Goal: Information Seeking & Learning: Learn about a topic

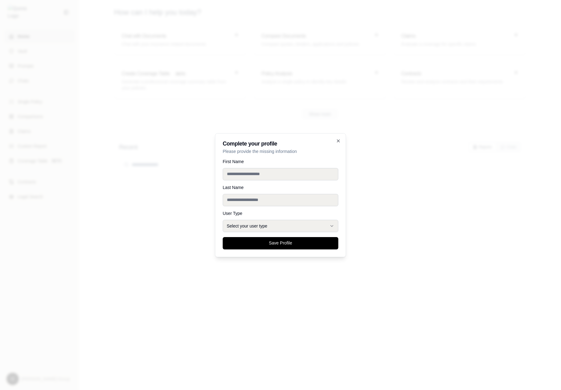
click at [447, 54] on div at bounding box center [280, 195] width 561 height 390
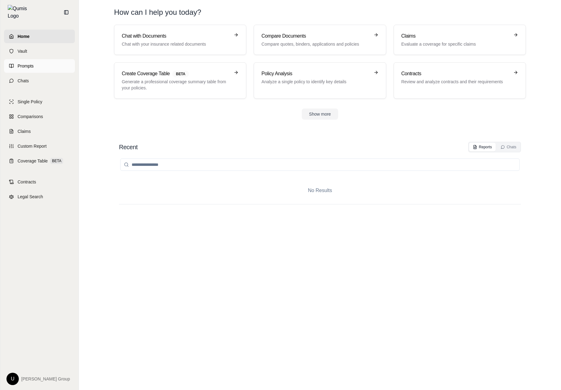
click at [46, 59] on link "Prompts" at bounding box center [39, 66] width 71 height 14
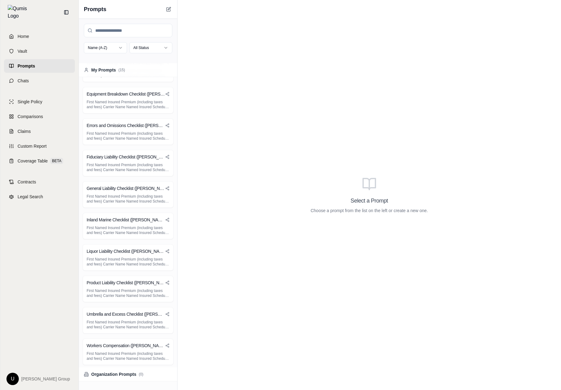
scroll to position [190, 0]
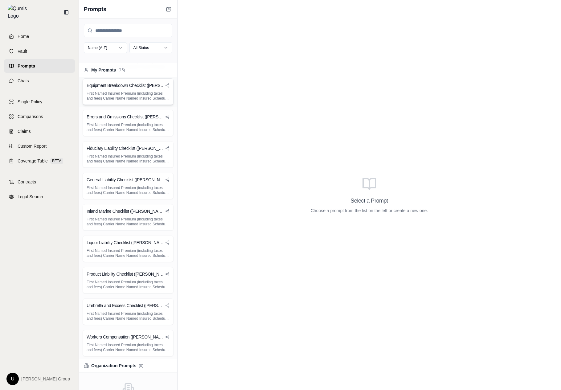
click at [135, 92] on p "First Named Insured Premium (including taxes and fees) Carrier Name Named Insur…" at bounding box center [128, 96] width 83 height 10
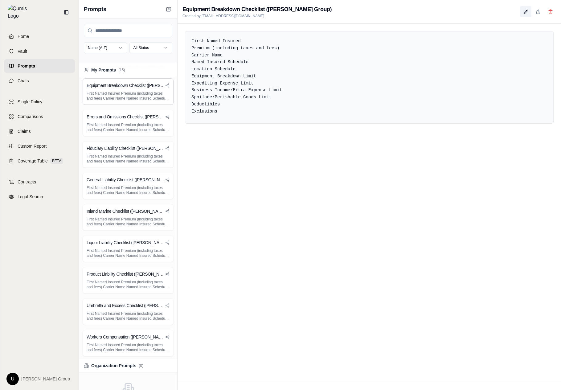
click at [525, 13] on icon at bounding box center [526, 11] width 5 height 5
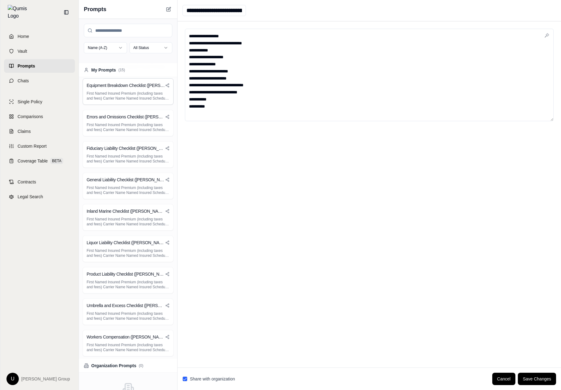
click at [224, 376] on div "Share with organization Cancel Save Changes" at bounding box center [370, 379] width 374 height 12
click at [223, 380] on label "Share with organization" at bounding box center [212, 379] width 45 height 6
click at [188, 380] on button "Share with organization" at bounding box center [185, 379] width 5 height 5
click at [539, 380] on button "Save Changes" at bounding box center [537, 379] width 38 height 12
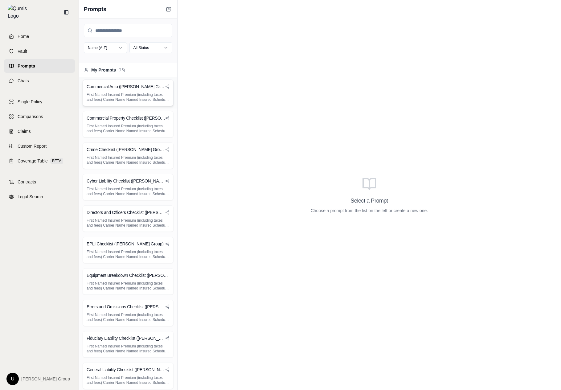
click at [154, 100] on p "First Named Insured Premium (including taxes and fees) Carrier Name Named Insur…" at bounding box center [128, 97] width 83 height 10
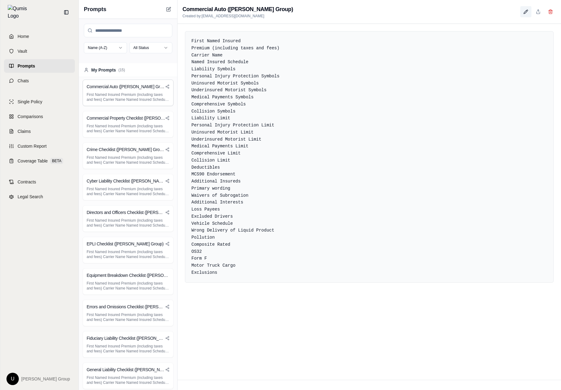
click at [529, 9] on button at bounding box center [526, 11] width 11 height 11
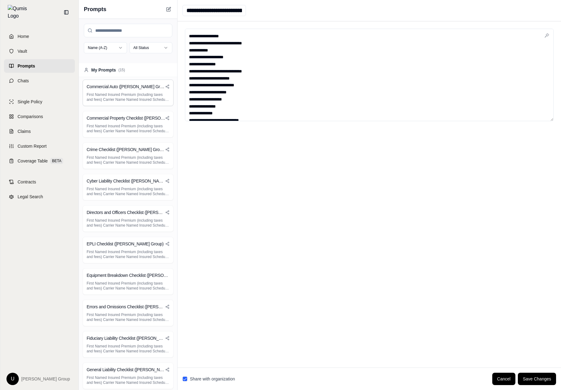
click at [205, 375] on div "Share with organization Cancel Save Changes" at bounding box center [370, 379] width 374 height 12
click at [202, 379] on label "Share with organization" at bounding box center [212, 379] width 45 height 6
click at [188, 379] on button "Share with organization" at bounding box center [185, 379] width 5 height 5
click at [545, 380] on button "Save Changes" at bounding box center [537, 379] width 38 height 12
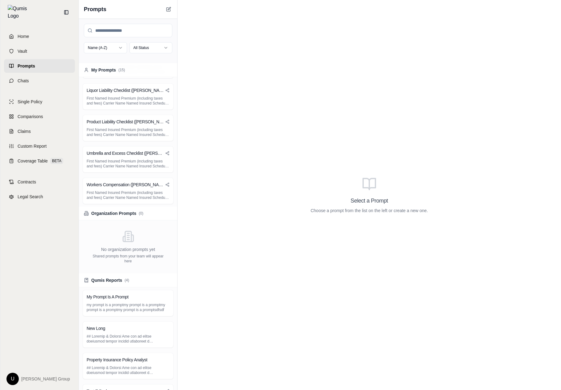
scroll to position [361, 0]
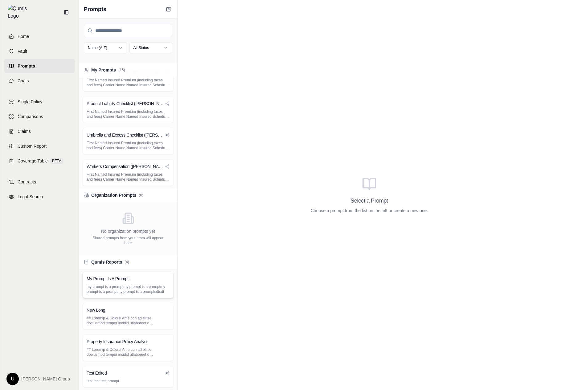
click at [128, 283] on div "My Prompt Is A Prompt my prompt is a promptmy prompt is a promptmy prompt is a …" at bounding box center [128, 285] width 91 height 27
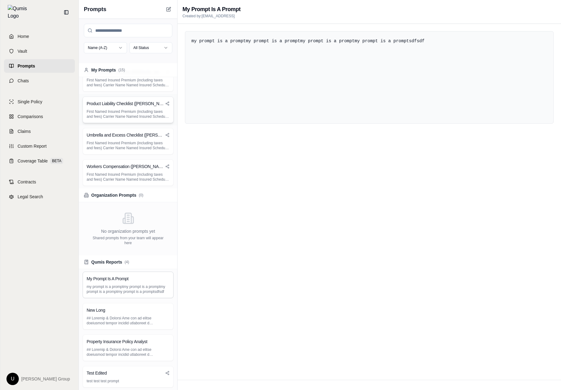
click at [152, 110] on p "First Named Insured Premium (including taxes and fees) Carrier Name Named Insur…" at bounding box center [128, 114] width 83 height 10
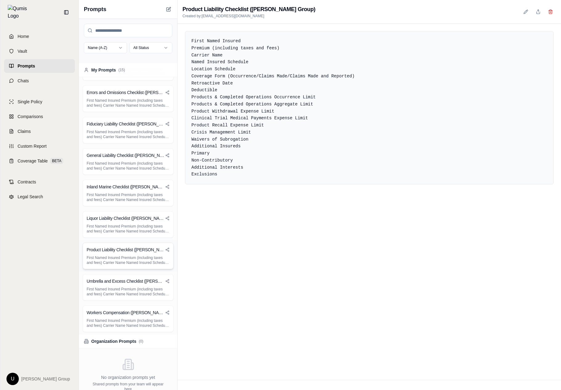
scroll to position [121, 0]
click at [152, 110] on div "Directors and Officers Checklist ([PERSON_NAME] Group) First Named Insured Prem…" at bounding box center [128, 98] width 91 height 27
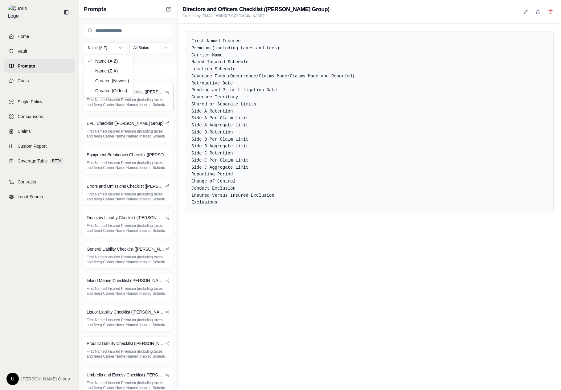
click at [120, 48] on html "Home Vault Prompts Chats Single Policy Comparisons Claims Custom Report Coverag…" at bounding box center [280, 195] width 561 height 390
click at [119, 50] on html "Home Vault Prompts Chats Single Policy Comparisons Claims Custom Report Coverag…" at bounding box center [280, 195] width 561 height 390
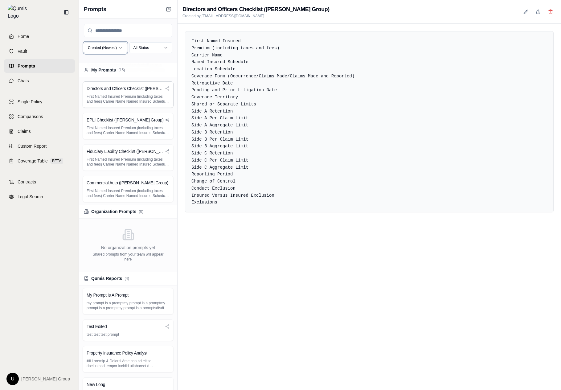
scroll to position [353, 0]
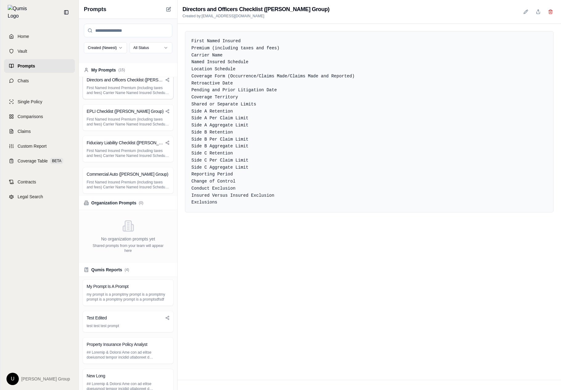
click at [111, 50] on html "Home Vault Prompts Chats Single Policy Comparisons Claims Custom Report Coverag…" at bounding box center [280, 195] width 561 height 390
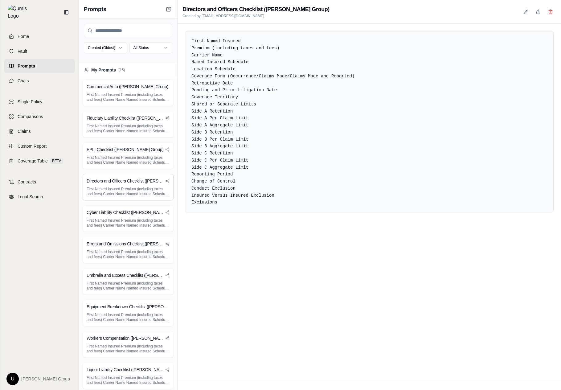
click at [144, 63] on div "Created (Oldest) All Status" at bounding box center [128, 41] width 98 height 44
click at [148, 42] on html "Home Vault Prompts Chats Single Policy Comparisons Claims Custom Report Coverag…" at bounding box center [280, 195] width 561 height 390
click at [275, 129] on div "First Named Insured Premium (including taxes and fees) Carrier Name Named Insur…" at bounding box center [369, 121] width 369 height 181
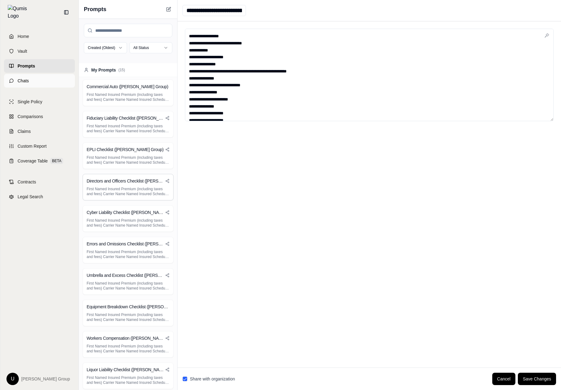
click at [49, 74] on link "Chats" at bounding box center [39, 81] width 71 height 14
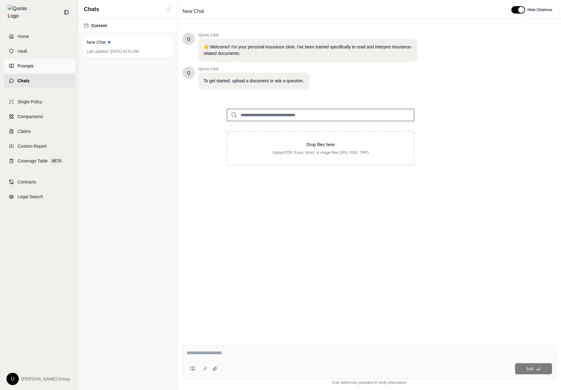
click at [54, 60] on link "Prompts" at bounding box center [39, 66] width 71 height 14
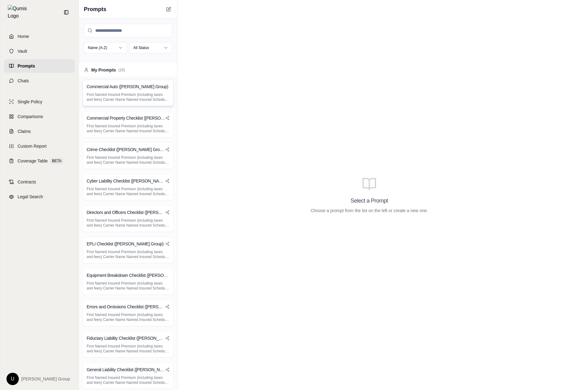
click at [140, 93] on p "First Named Insured Premium (including taxes and fees) Carrier Name Named Insur…" at bounding box center [128, 97] width 83 height 10
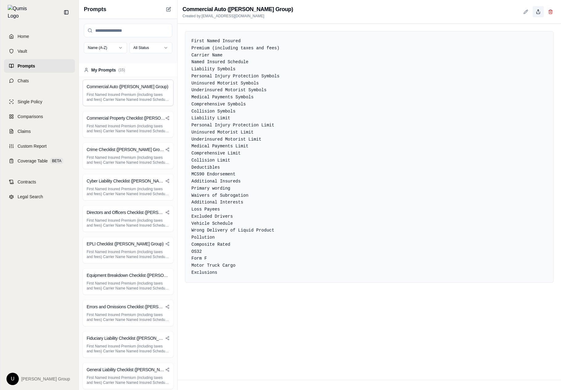
click at [535, 13] on button at bounding box center [538, 11] width 11 height 11
click at [139, 114] on div "Commercial Property Checklist (Hummel Group) First Named Insured Premium (inclu…" at bounding box center [128, 124] width 91 height 27
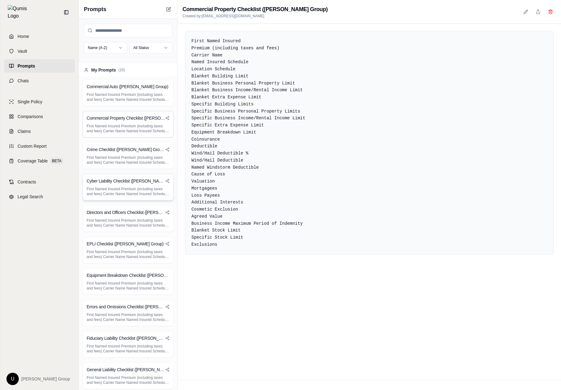
click at [126, 196] on p "First Named Insured Premium (including taxes and fees) Carrier Name Named Insur…" at bounding box center [128, 192] width 83 height 10
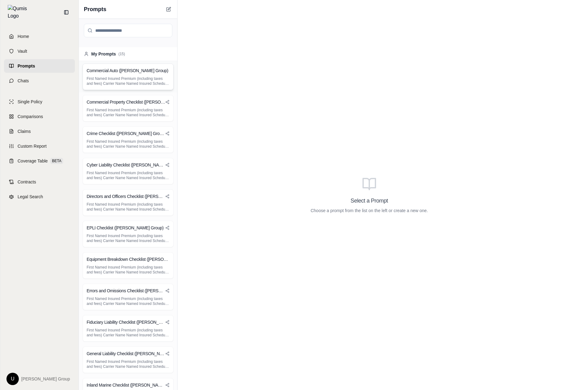
click at [127, 79] on p "First Named Insured Premium (including taxes and fees) Carrier Name Named Insur…" at bounding box center [128, 81] width 83 height 10
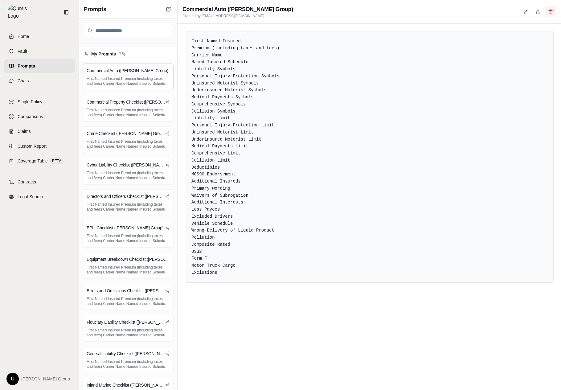
click at [551, 14] on icon at bounding box center [550, 11] width 3 height 3
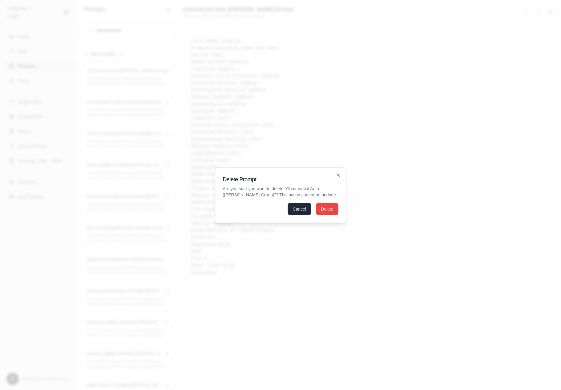
click at [298, 207] on button "Cancel" at bounding box center [299, 209] width 23 height 12
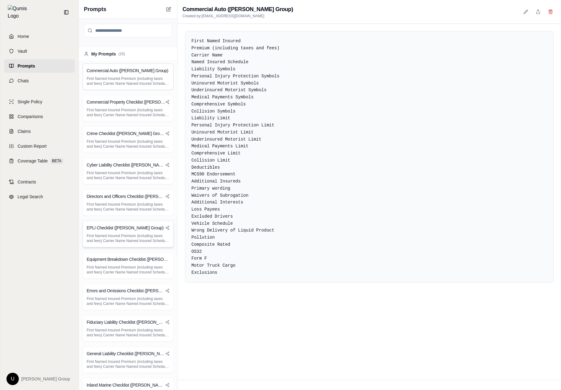
click at [105, 248] on div "EPLI Checklist (Hummel Group) First Named Insured Premium (including taxes and …" at bounding box center [128, 233] width 98 height 31
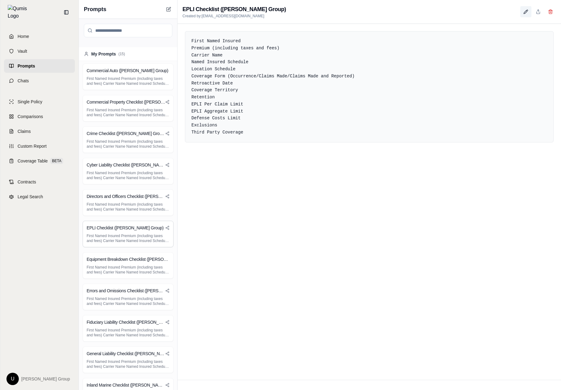
click at [526, 12] on icon at bounding box center [525, 11] width 3 height 3
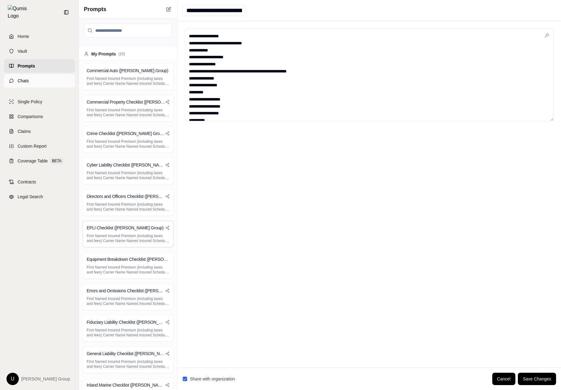
click at [27, 82] on link "Chats" at bounding box center [39, 81] width 71 height 14
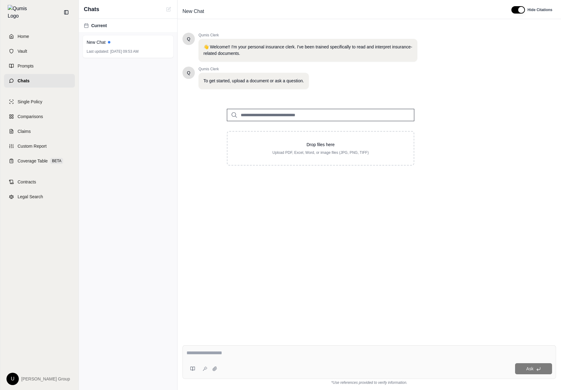
click at [217, 363] on div at bounding box center [203, 369] width 33 height 12
click at [192, 366] on button at bounding box center [193, 369] width 12 height 12
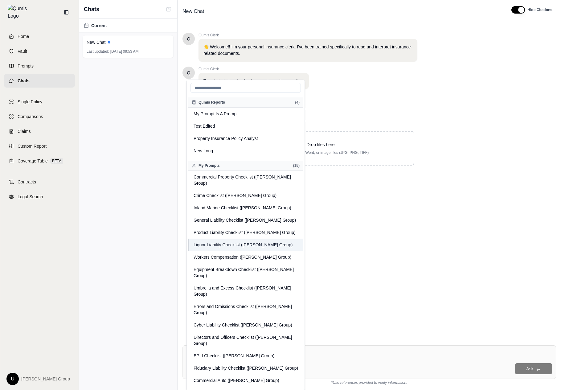
click at [245, 239] on button "Liquor Liability Checklist ([PERSON_NAME] Group)" at bounding box center [245, 245] width 115 height 12
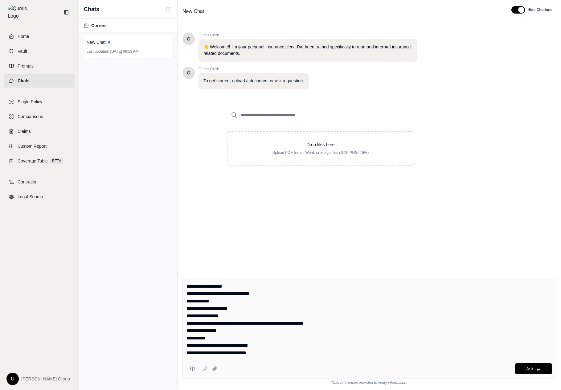
click at [246, 230] on div "Q Qumis Clerk 👋 Welcome!! I'm your personal insurance clerk. I've been trained …" at bounding box center [370, 148] width 374 height 241
click at [193, 368] on icon at bounding box center [194, 369] width 2 height 4
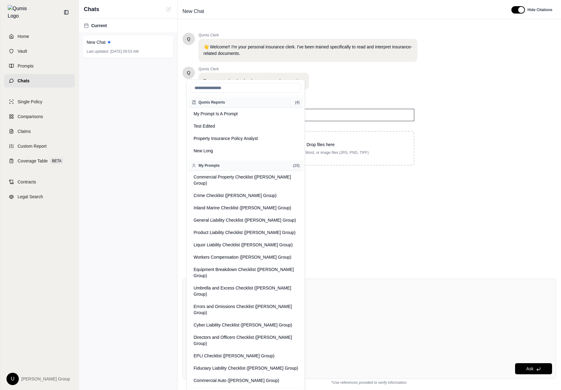
click at [193, 368] on icon at bounding box center [194, 369] width 2 height 4
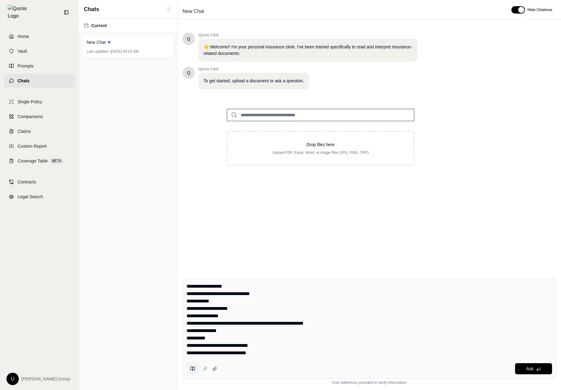
click at [193, 368] on icon at bounding box center [194, 369] width 2 height 4
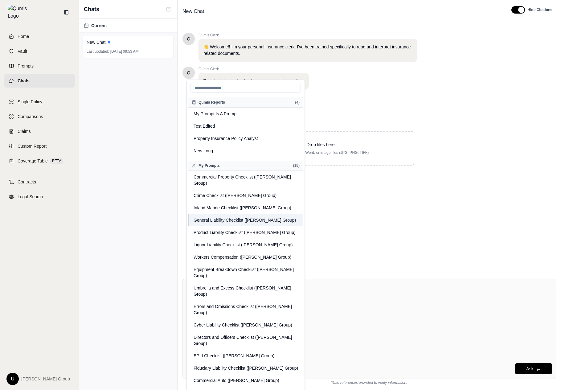
click at [221, 219] on button "General Liability Checklist ([PERSON_NAME] Group)" at bounding box center [245, 220] width 115 height 12
type textarea "**********"
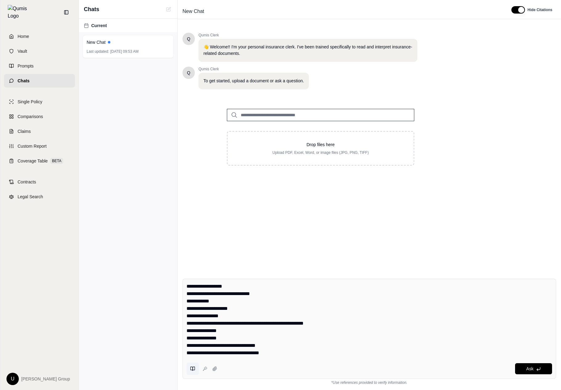
click at [191, 365] on button at bounding box center [193, 369] width 12 height 12
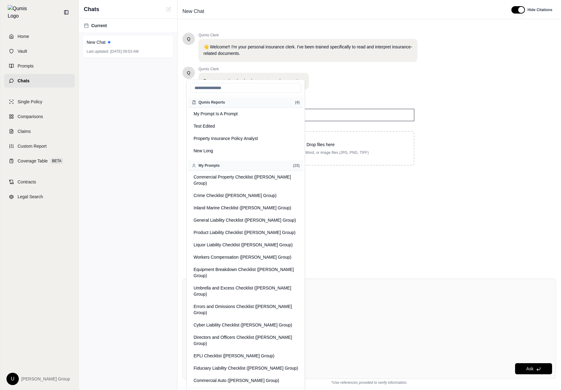
click at [110, 95] on div "Current New Chat Last updated: Oct 15, 2025, 09:53 AM" at bounding box center [128, 204] width 98 height 371
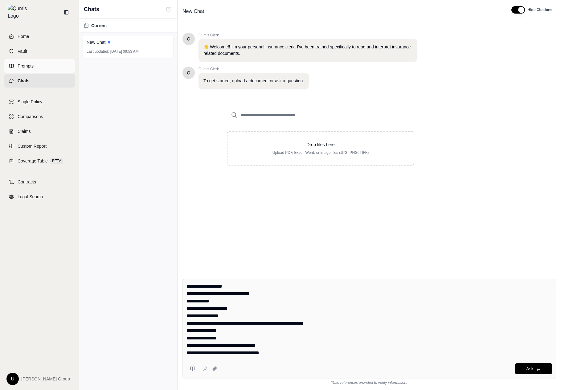
click at [39, 68] on link "Prompts" at bounding box center [39, 66] width 71 height 14
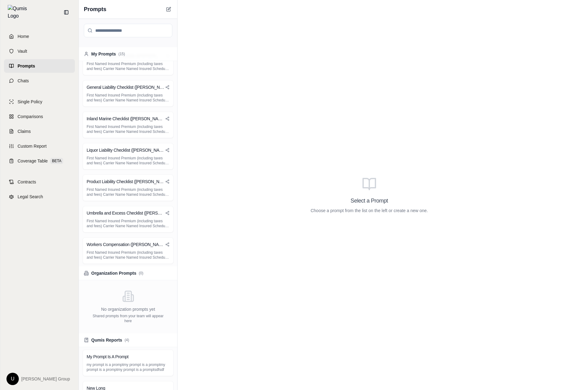
scroll to position [345, 0]
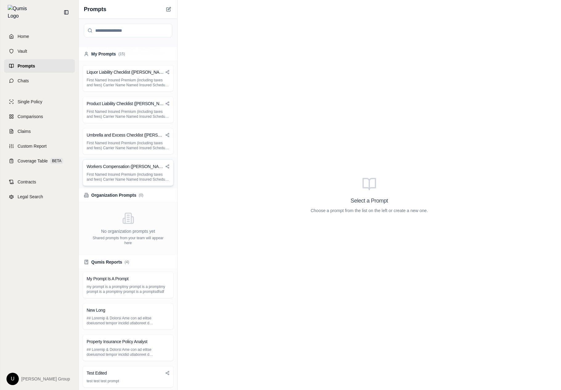
click at [143, 181] on p "First Named Insured Premium (including taxes and fees) Carrier Name Named Insur…" at bounding box center [128, 177] width 83 height 10
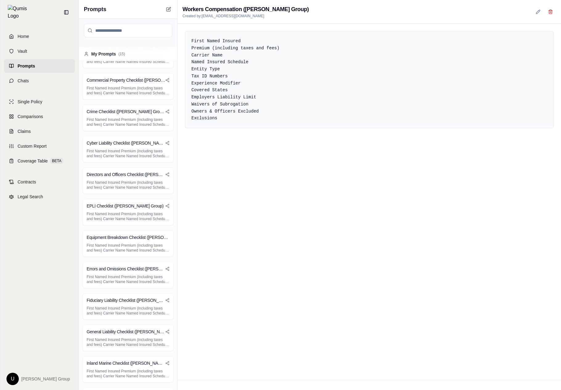
scroll to position [0, 0]
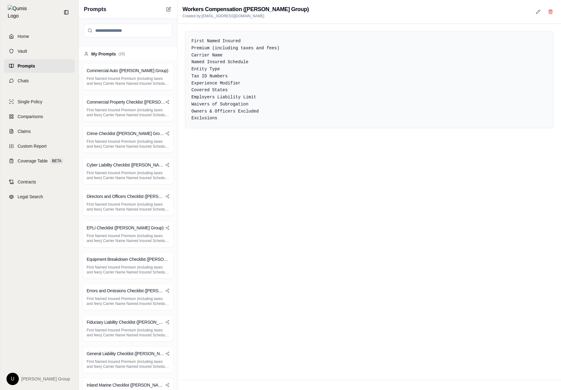
click at [155, 50] on div "My Prompts ( 15 )" at bounding box center [128, 54] width 98 height 14
click at [163, 42] on div at bounding box center [128, 33] width 98 height 28
click at [150, 29] on input "search" at bounding box center [128, 31] width 89 height 14
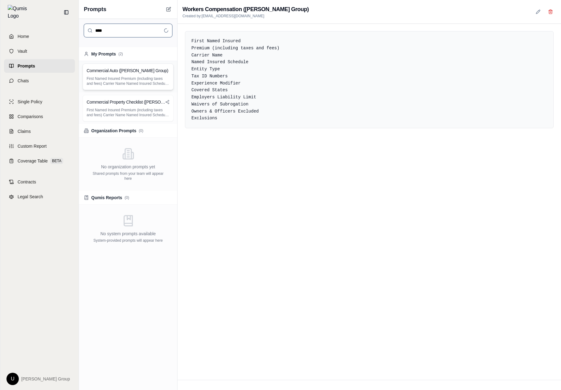
type input "****"
click at [141, 81] on p "First Named Insured Premium (including taxes and fees) Carrier Name Named Insur…" at bounding box center [128, 81] width 83 height 10
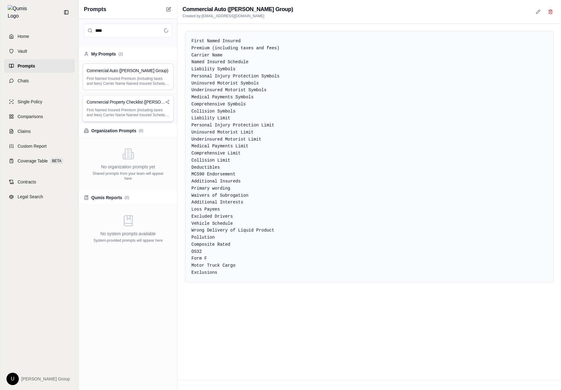
click at [141, 113] on p "First Named Insured Premium (including taxes and fees) Carrier Name Named Insur…" at bounding box center [128, 113] width 83 height 10
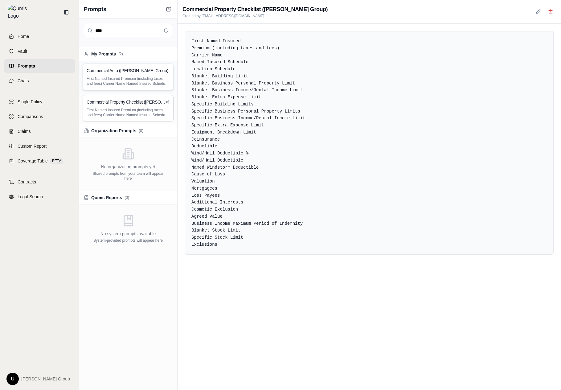
click at [136, 78] on p "First Named Insured Premium (including taxes and fees) Carrier Name Named Insur…" at bounding box center [128, 81] width 83 height 10
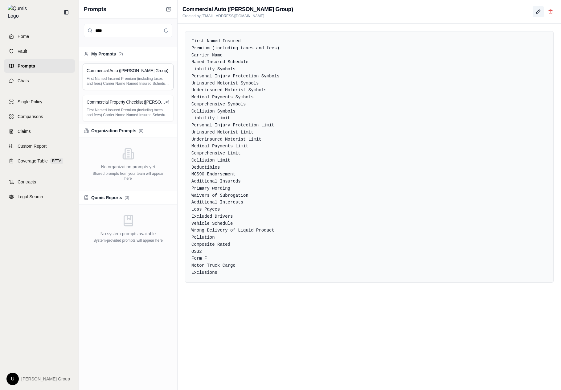
click at [537, 11] on icon at bounding box center [538, 11] width 5 height 5
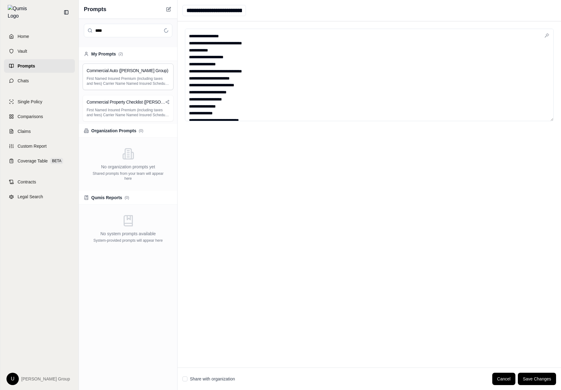
click at [346, 239] on div "**********" at bounding box center [370, 194] width 384 height 346
click at [511, 376] on button "Cancel" at bounding box center [504, 379] width 23 height 12
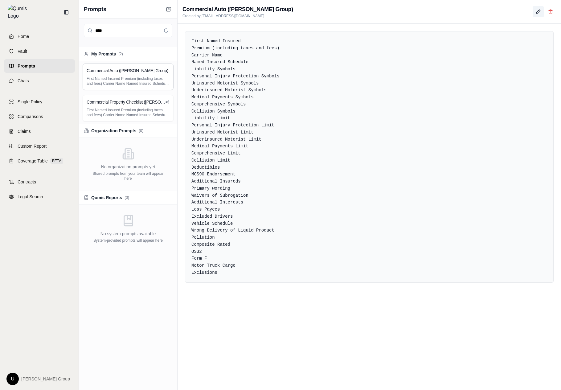
click at [539, 10] on icon at bounding box center [538, 11] width 5 height 5
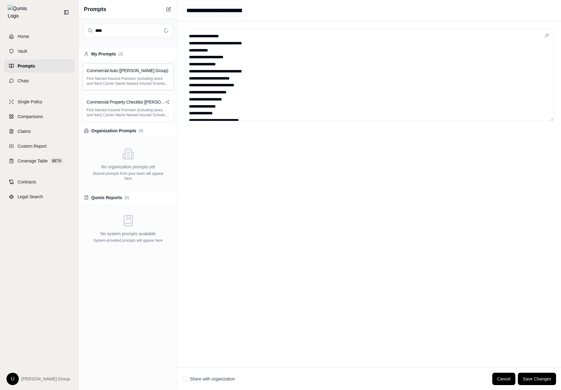
click at [224, 377] on label "Share with organization" at bounding box center [212, 379] width 45 height 6
click at [188, 377] on button "Share with organization" at bounding box center [185, 379] width 5 height 5
click at [224, 377] on label "Share with organization" at bounding box center [212, 379] width 45 height 6
click at [188, 377] on button "Share with organization" at bounding box center [185, 379] width 5 height 5
click at [197, 196] on div "**********" at bounding box center [370, 194] width 384 height 346
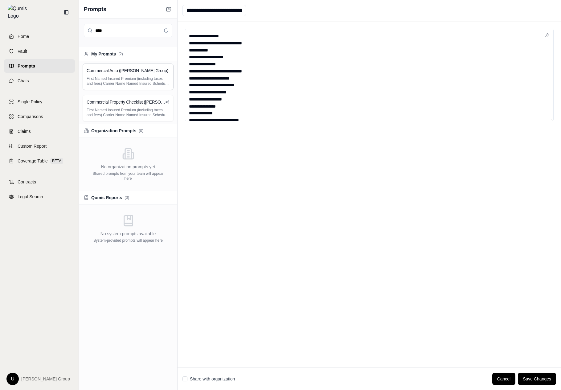
click at [135, 20] on div "****" at bounding box center [128, 33] width 98 height 28
click at [136, 30] on input "****" at bounding box center [128, 31] width 89 height 14
click at [158, 31] on input "****" at bounding box center [128, 31] width 89 height 14
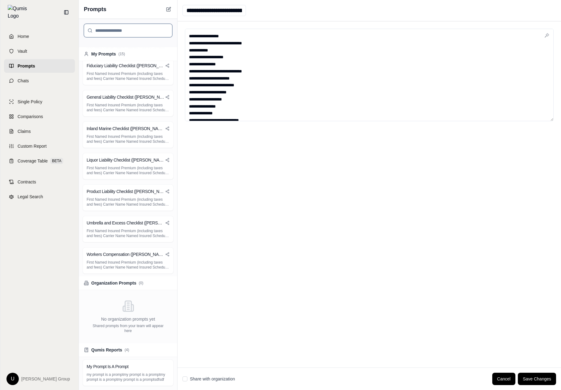
scroll to position [345, 0]
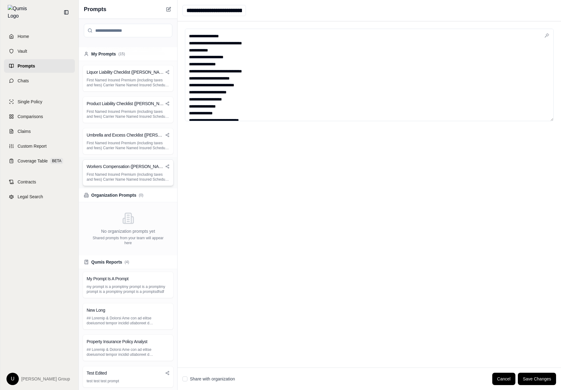
click at [120, 159] on div "Workers Compensation (Hummel Group) First Named Insured Premium (including taxe…" at bounding box center [128, 172] width 98 height 31
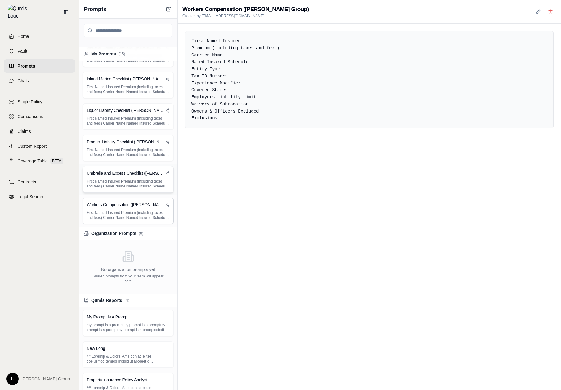
scroll to position [241, 0]
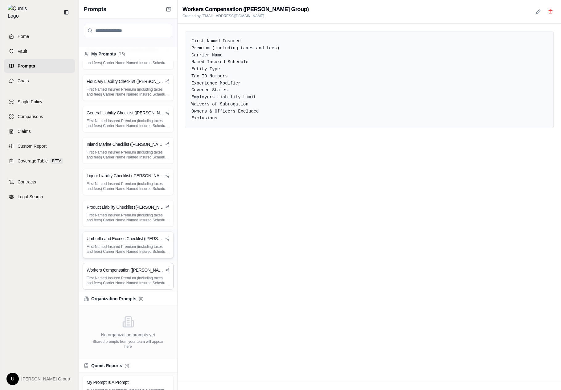
click at [120, 155] on p "First Named Insured Premium (including taxes and fees) Carrier Name Named Insur…" at bounding box center [128, 155] width 83 height 10
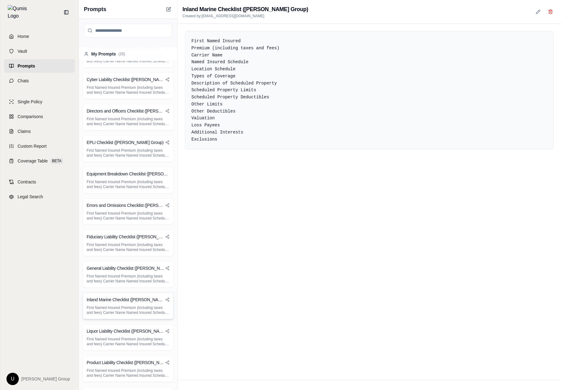
scroll to position [39, 0]
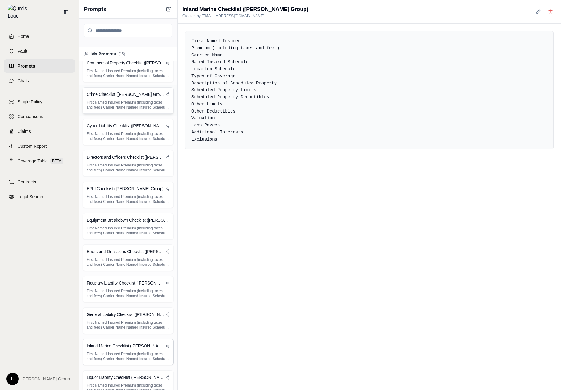
click at [170, 94] on div "Crime Checklist (Hummel Group) First Named Insured Premium (including taxes and…" at bounding box center [128, 100] width 91 height 27
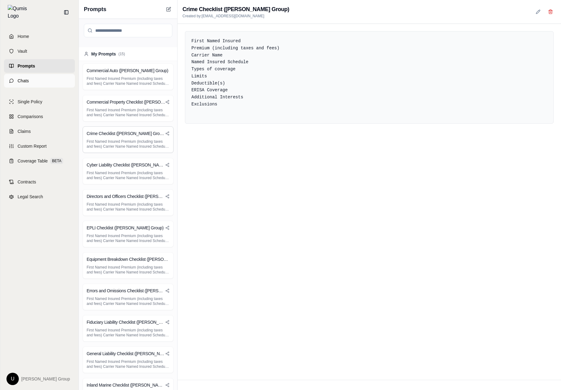
click at [54, 74] on link "Chats" at bounding box center [39, 81] width 71 height 14
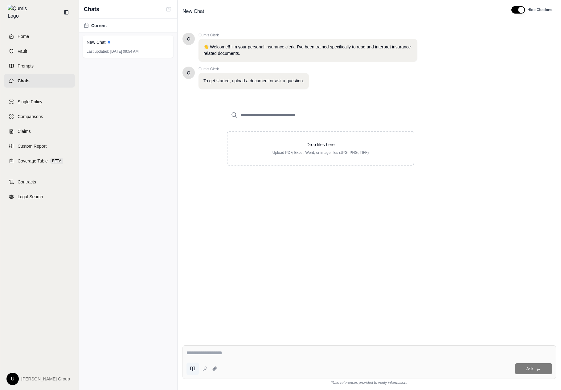
click at [196, 370] on button at bounding box center [193, 369] width 12 height 12
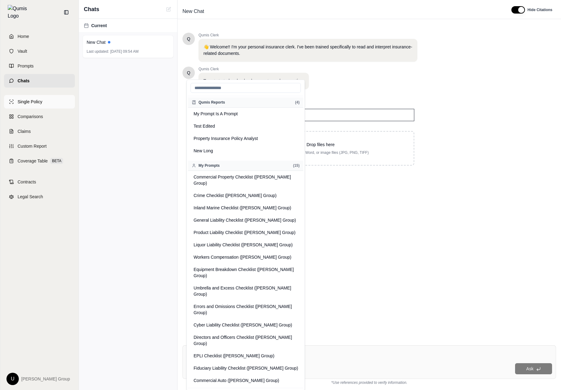
click at [49, 98] on link "Single Policy" at bounding box center [39, 102] width 71 height 14
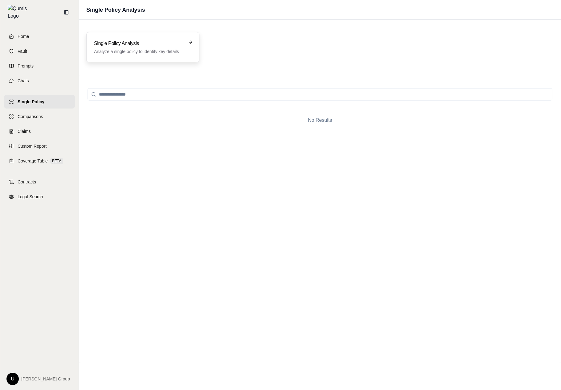
click at [143, 46] on h3 "Single Policy Analysis" at bounding box center [138, 43] width 89 height 7
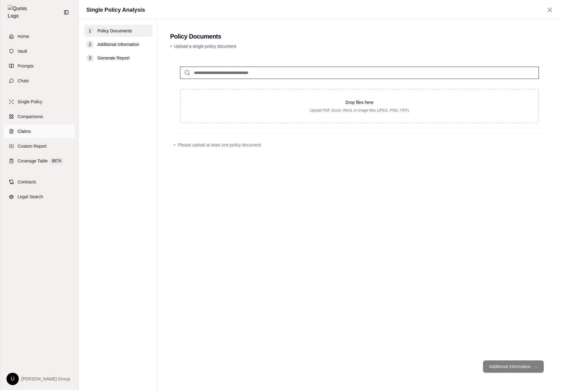
click at [40, 125] on link "Claims" at bounding box center [39, 132] width 71 height 14
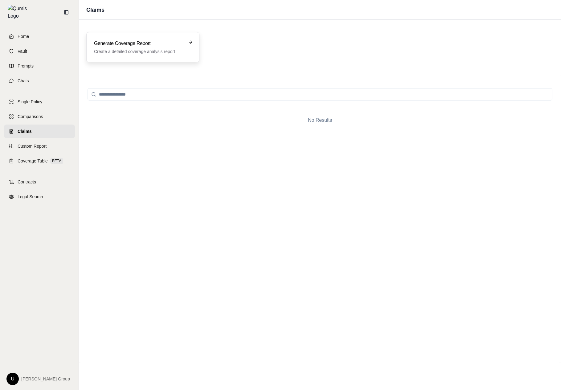
click at [148, 48] on p "Create a detailed coverage analysis report" at bounding box center [138, 51] width 89 height 6
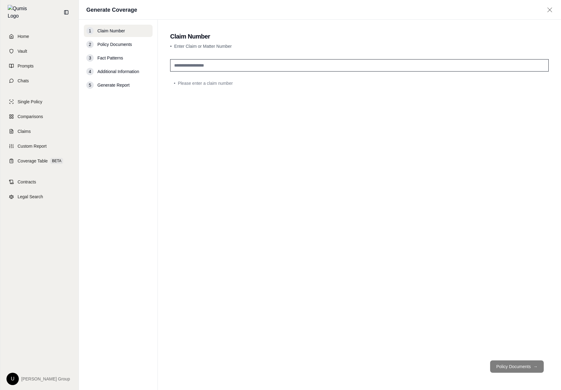
click at [136, 70] on span "Additional Information" at bounding box center [118, 71] width 42 height 6
click at [47, 165] on div "Home Vault Prompts Chats Single Policy Comparisons Claims Custom Report Coverag…" at bounding box center [39, 208] width 78 height 366
click at [47, 160] on link "Coverage Table BETA" at bounding box center [39, 161] width 71 height 14
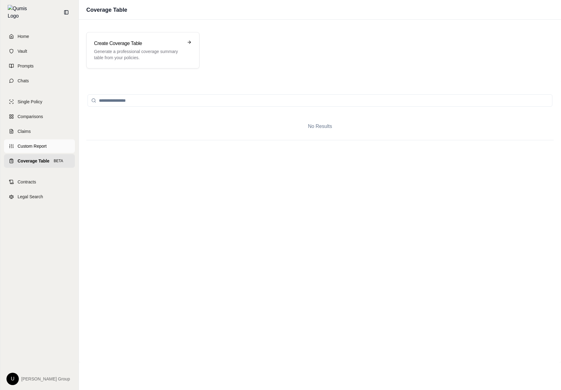
click at [56, 145] on link "Custom Report" at bounding box center [39, 146] width 71 height 14
click at [49, 66] on link "Prompts" at bounding box center [39, 66] width 71 height 14
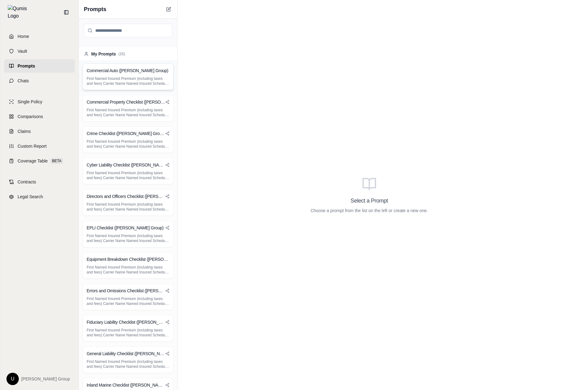
click at [110, 79] on p "First Named Insured Premium (including taxes and fees) Carrier Name Named Insur…" at bounding box center [128, 81] width 83 height 10
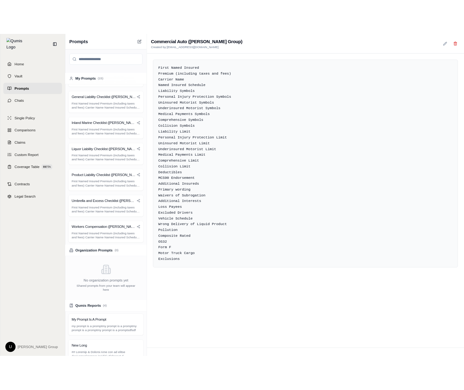
scroll to position [345, 0]
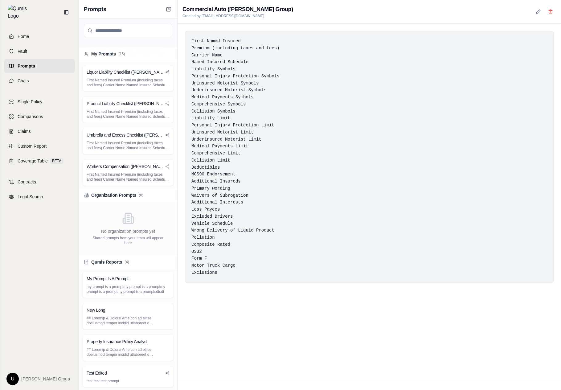
drag, startPoint x: 155, startPoint y: 43, endPoint x: 190, endPoint y: 140, distance: 102.8
click at [0, 0] on div "Home Vault Prompts Chats Single Policy Comparisons Claims Custom Report Coverag…" at bounding box center [280, 195] width 561 height 390
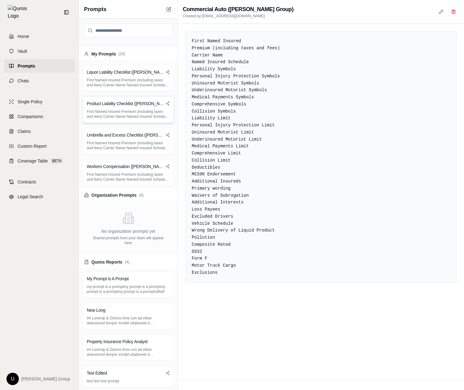
click at [138, 104] on h3 "Product Liability Checklist ([PERSON_NAME] Group)" at bounding box center [126, 104] width 79 height 6
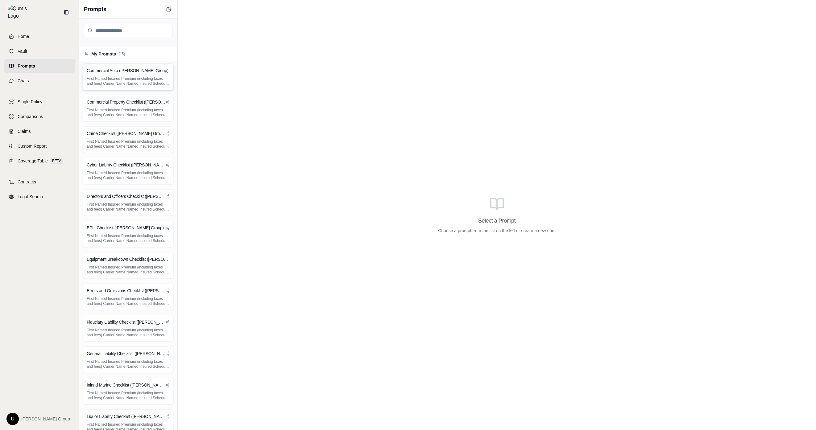
click at [126, 77] on p "First Named Insured Premium (including taxes and fees) Carrier Name Named Insur…" at bounding box center [128, 81] width 83 height 10
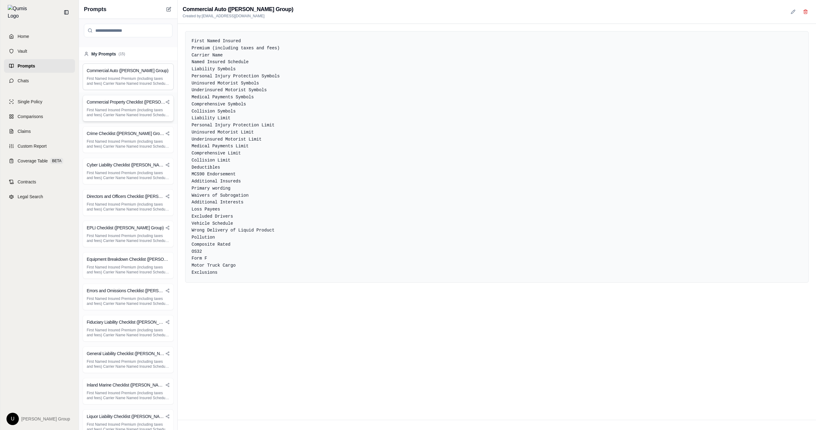
drag, startPoint x: 131, startPoint y: 111, endPoint x: 131, endPoint y: 116, distance: 4.9
click at [131, 111] on p "First Named Insured Premium (including taxes and fees) Carrier Name Named Insur…" at bounding box center [128, 113] width 83 height 10
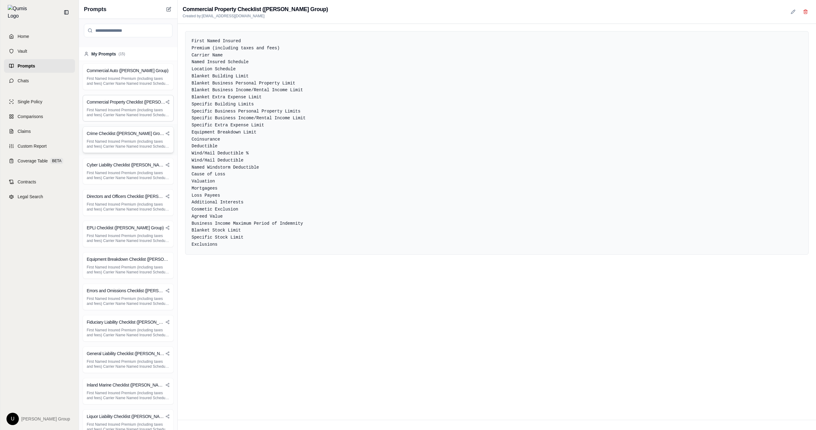
click at [130, 141] on p "First Named Insured Premium (including taxes and fees) Carrier Name Named Insur…" at bounding box center [128, 144] width 83 height 10
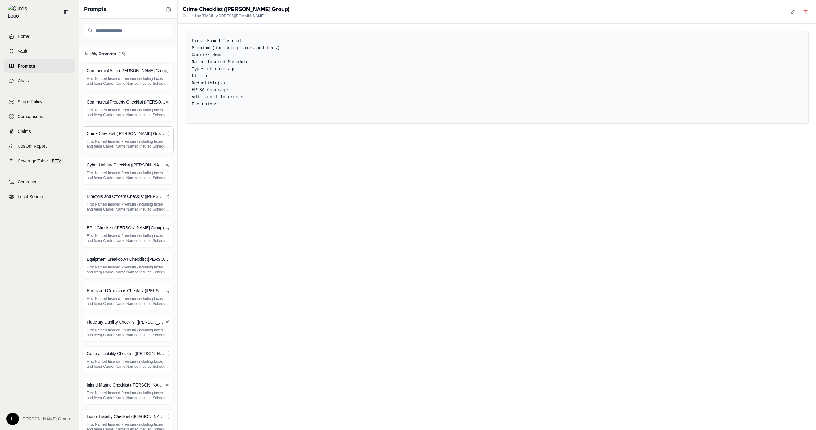
click at [137, 57] on div "My Prompts ( 15 )" at bounding box center [128, 54] width 98 height 14
click at [138, 76] on p "First Named Insured Premium (including taxes and fees) Carrier Name Named Insur…" at bounding box center [128, 81] width 83 height 10
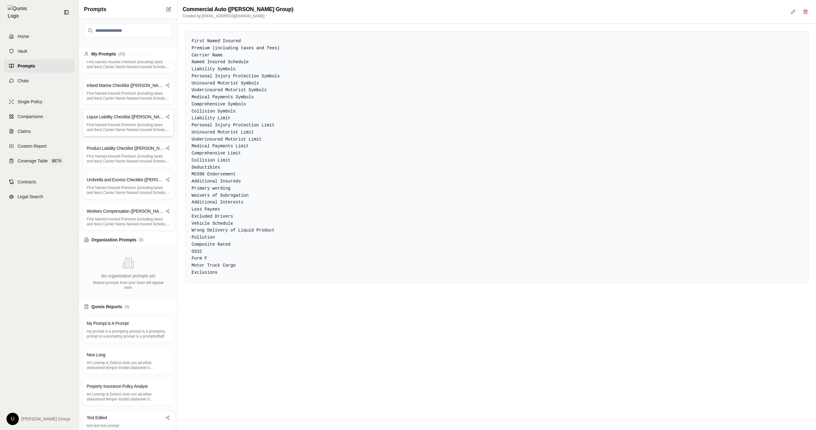
scroll to position [304, 0]
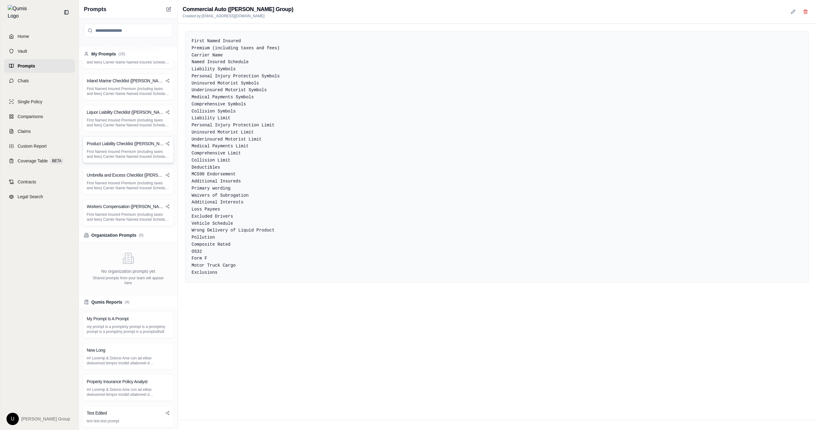
click at [147, 151] on p "First Named Insured Premium (including taxes and fees) Carrier Name Named Insur…" at bounding box center [128, 154] width 83 height 10
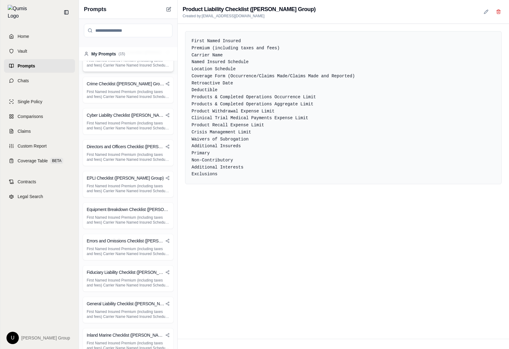
scroll to position [0, 0]
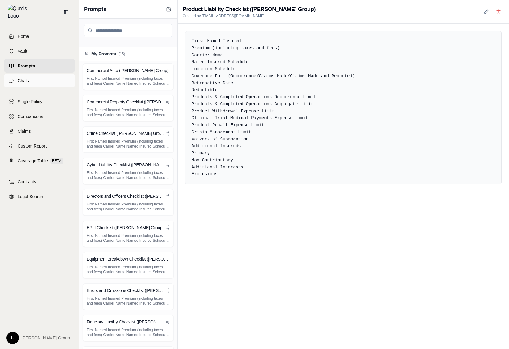
click at [31, 80] on link "Chats" at bounding box center [39, 81] width 71 height 14
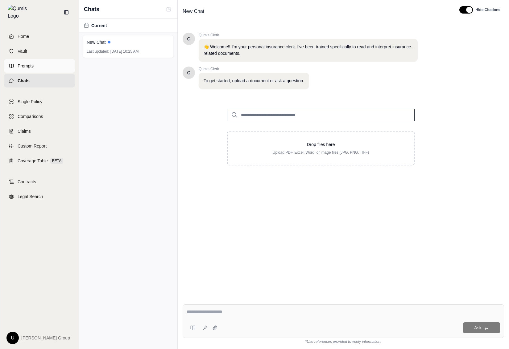
click at [41, 63] on link "Prompts" at bounding box center [39, 66] width 71 height 14
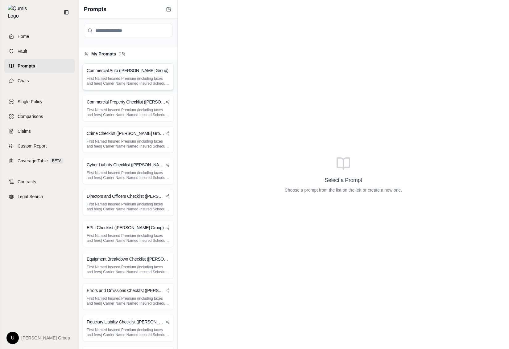
click at [128, 84] on p "First Named Insured Premium (including taxes and fees) Carrier Name Named Insur…" at bounding box center [128, 81] width 83 height 10
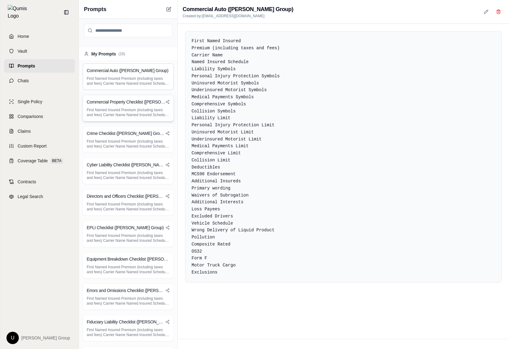
click at [147, 118] on div "Commercial Property Checklist (Hummel Group) First Named Insured Premium (inclu…" at bounding box center [128, 108] width 91 height 27
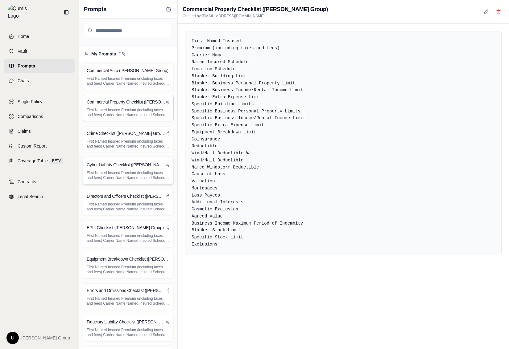
click at [148, 169] on div "Cyber Liability Checklist (Hummel Group) First Named Insured Premium (including…" at bounding box center [128, 171] width 91 height 27
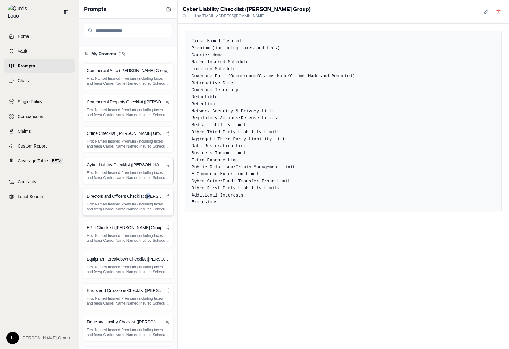
click at [150, 196] on h3 "Directors and Officers Checklist ([PERSON_NAME] Group)" at bounding box center [126, 196] width 79 height 6
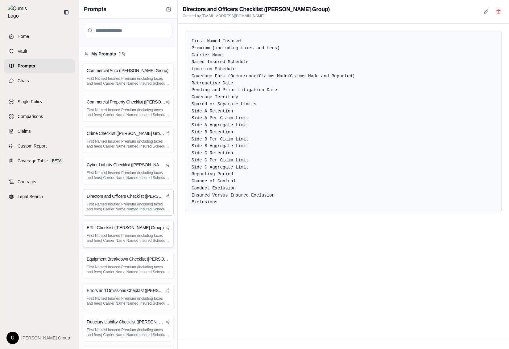
click at [150, 234] on p "First Named Insured Premium (including taxes and fees) Carrier Name Named Insur…" at bounding box center [128, 239] width 83 height 10
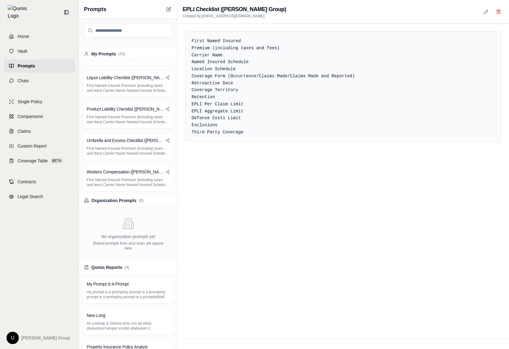
scroll to position [385, 0]
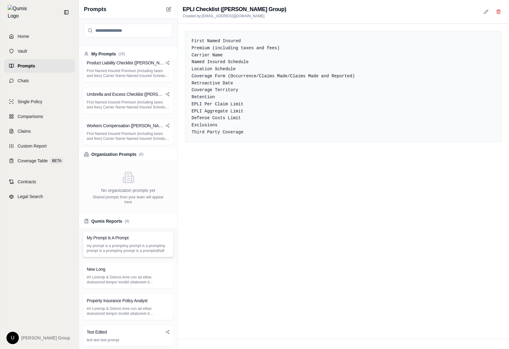
click at [148, 254] on div "My Prompt Is A Prompt my prompt is a promptmy prompt is a promptmy prompt is a …" at bounding box center [128, 244] width 91 height 27
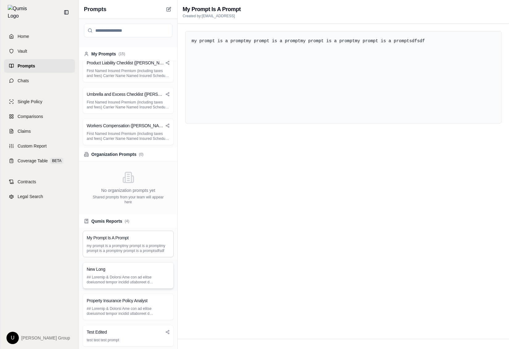
click at [148, 272] on div "New Long" at bounding box center [128, 270] width 83 height 6
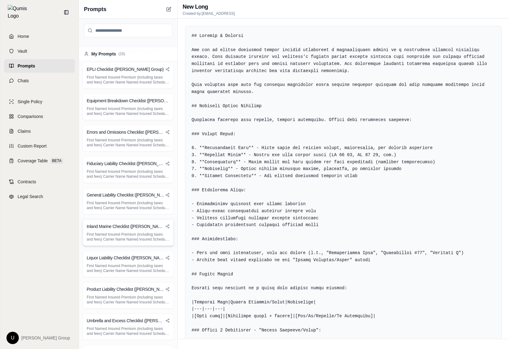
scroll to position [153, 0]
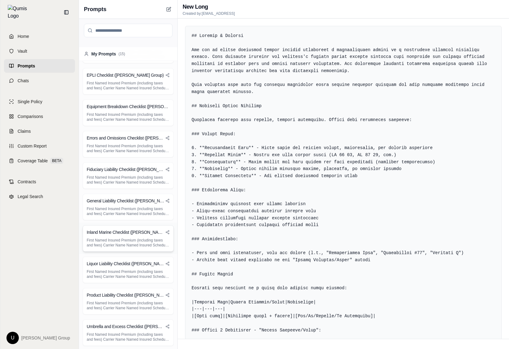
click at [147, 233] on h3 "Inland Marine Checklist ([PERSON_NAME] Group)" at bounding box center [126, 232] width 79 height 6
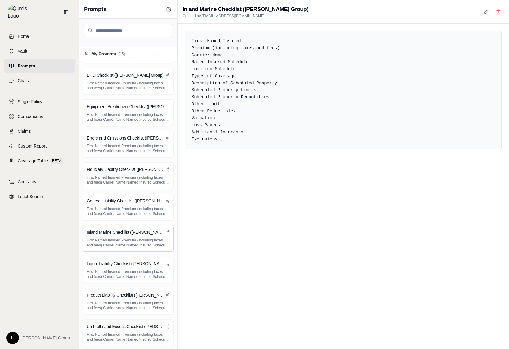
click at [463, 13] on div "Inland Marine Checklist (Hummel Group) Created by: user@hummelgroup.com" at bounding box center [343, 12] width 331 height 24
click at [463, 10] on button at bounding box center [498, 11] width 11 height 11
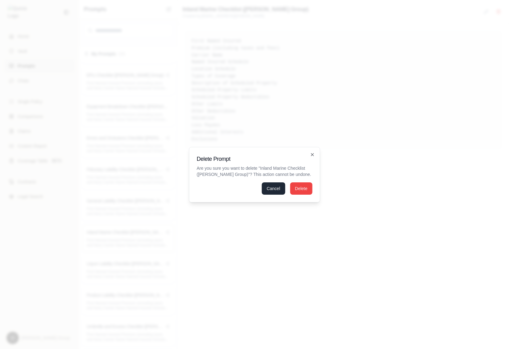
click at [277, 190] on button "Cancel" at bounding box center [273, 189] width 23 height 12
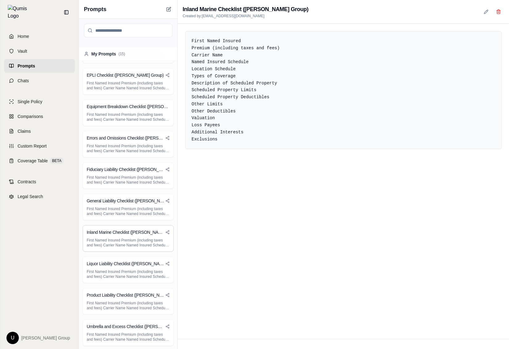
click at [230, 226] on div "First Named Insured Premium (including taxes and fees) Carrier Name Named Insur…" at bounding box center [343, 182] width 331 height 316
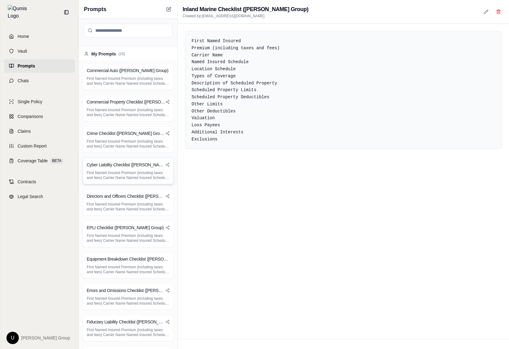
click at [136, 177] on p "First Named Insured Premium (including taxes and fees) Carrier Name Named Insur…" at bounding box center [128, 176] width 83 height 10
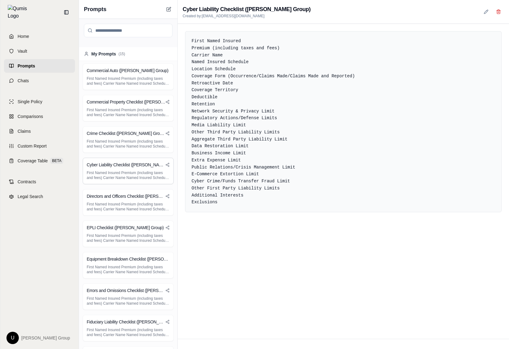
click at [140, 51] on div "My Prompts ( 15 )" at bounding box center [128, 54] width 89 height 6
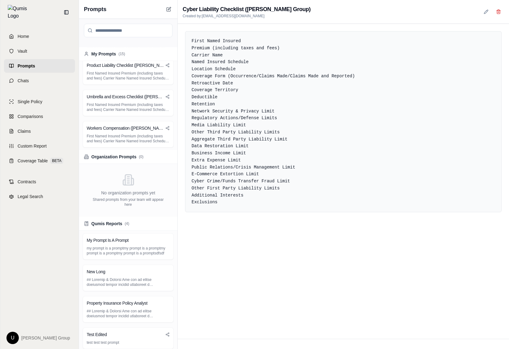
scroll to position [385, 0]
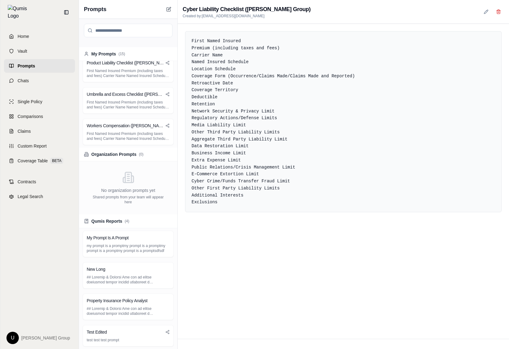
click at [145, 187] on div "No organization prompts yet Shared prompts from your team will appear here" at bounding box center [128, 188] width 98 height 53
click at [144, 180] on div "No organization prompts yet Shared prompts from your team will appear here" at bounding box center [128, 188] width 98 height 53
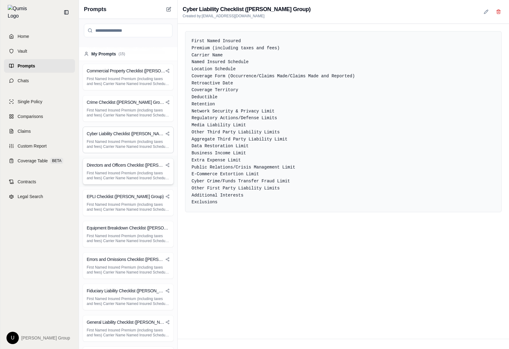
scroll to position [0, 0]
click at [145, 53] on div "My Prompts ( 15 )" at bounding box center [128, 54] width 89 height 6
click at [129, 99] on h3 "Commercial Property Checklist ([PERSON_NAME] Group)" at bounding box center [126, 102] width 79 height 6
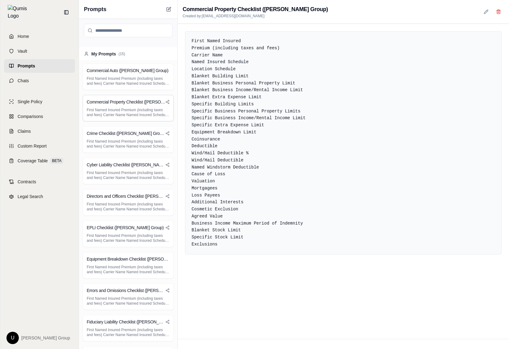
click at [342, 296] on div "First Named Insured Premium (including taxes and fees) Carrier Name Named Insur…" at bounding box center [343, 182] width 331 height 316
click at [463, 10] on icon at bounding box center [486, 11] width 5 height 5
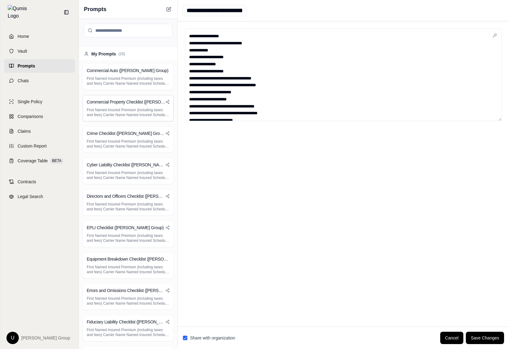
click at [411, 173] on div "**********" at bounding box center [343, 174] width 331 height 306
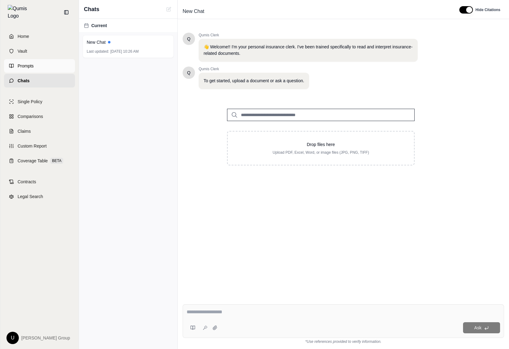
click at [45, 59] on link "Prompts" at bounding box center [39, 66] width 71 height 14
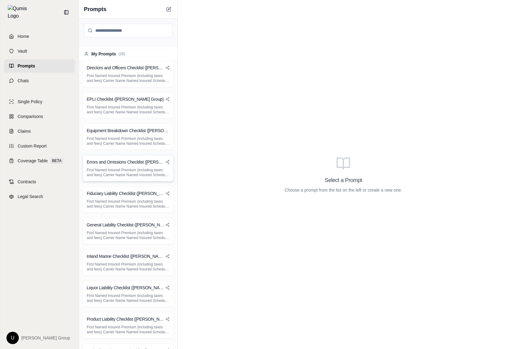
scroll to position [138, 0]
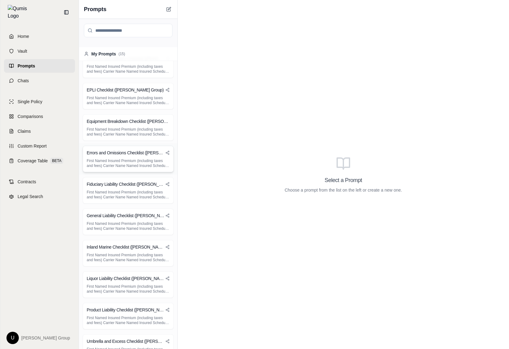
click at [124, 156] on div "Errors and Omissions Checklist (Hummel Group) First Named Insured Premium (incl…" at bounding box center [128, 159] width 91 height 27
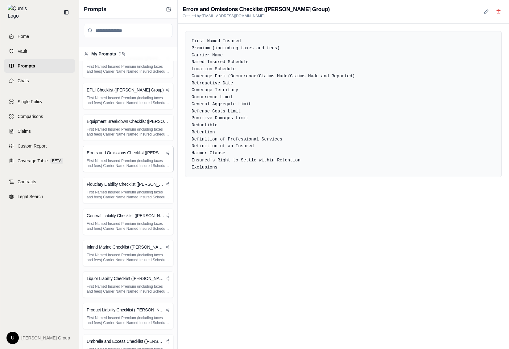
click at [376, 222] on div "First Named Insured Premium (including taxes and fees) Carrier Name Named Insur…" at bounding box center [343, 182] width 331 height 316
click at [39, 102] on link "Single Policy" at bounding box center [39, 102] width 71 height 14
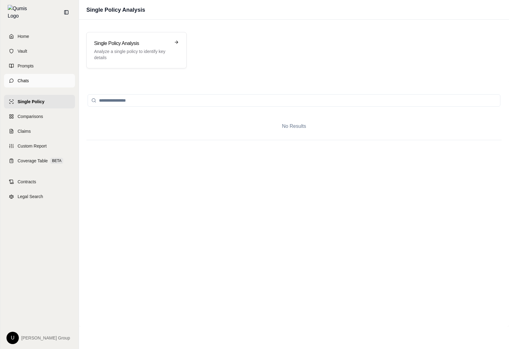
click at [46, 80] on link "Chats" at bounding box center [39, 81] width 71 height 14
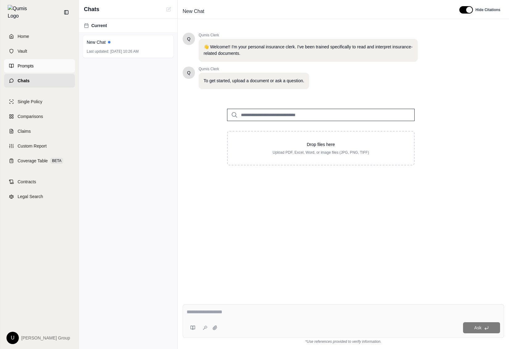
click at [48, 63] on link "Prompts" at bounding box center [39, 66] width 71 height 14
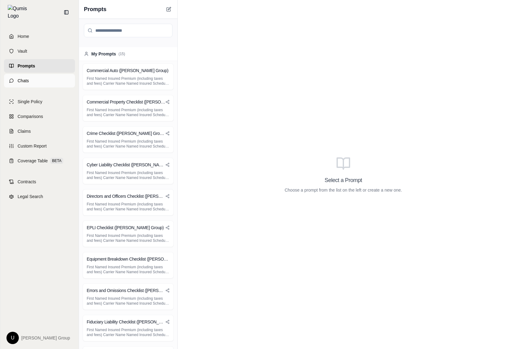
click at [65, 74] on link "Chats" at bounding box center [39, 81] width 71 height 14
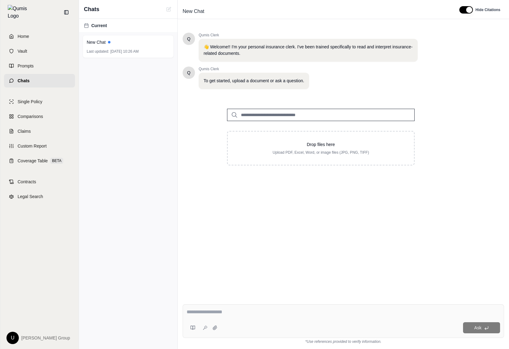
click at [143, 117] on div "Current New Chat Last updated: Oct 15, 2025, 10:26 AM" at bounding box center [128, 184] width 98 height 331
click at [27, 63] on span "Prompts" at bounding box center [26, 66] width 16 height 6
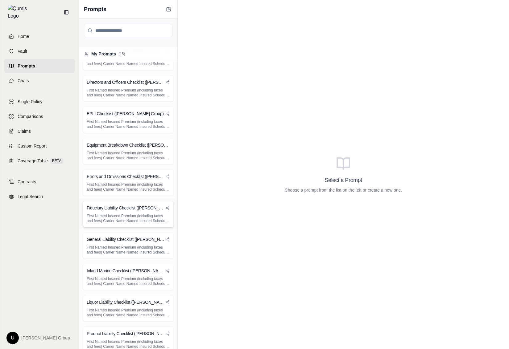
scroll to position [238, 0]
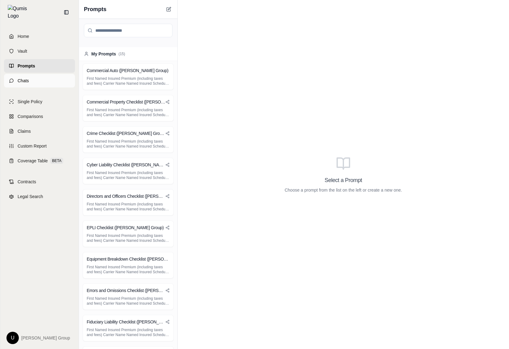
click at [58, 77] on link "Chats" at bounding box center [39, 81] width 71 height 14
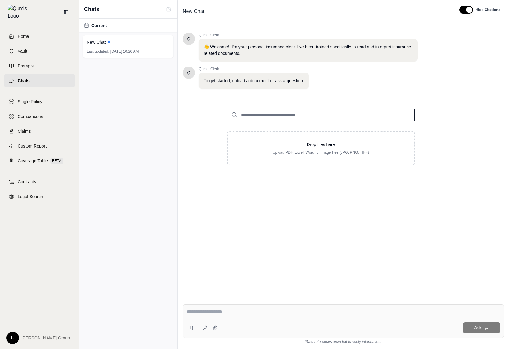
click at [265, 312] on textarea at bounding box center [343, 312] width 313 height 7
click at [192, 330] on icon at bounding box center [192, 328] width 5 height 5
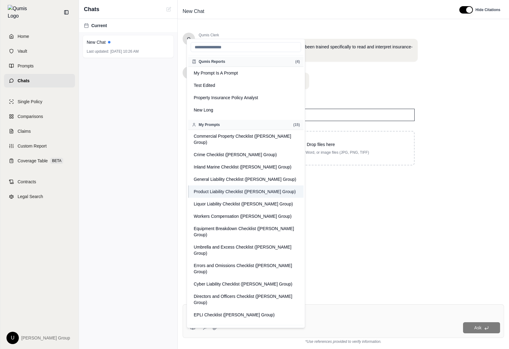
click at [261, 187] on button "Product Liability Checklist ([PERSON_NAME] Group)" at bounding box center [245, 192] width 115 height 12
type textarea "**********"
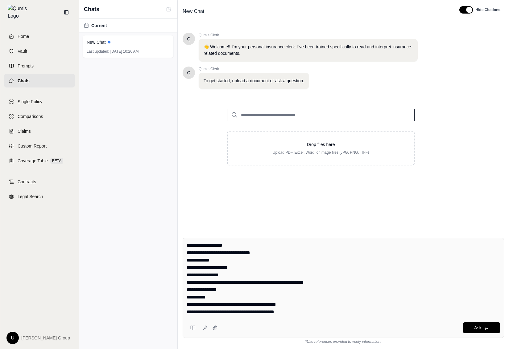
click at [250, 284] on textarea "**********" at bounding box center [343, 279] width 313 height 74
click at [190, 329] on icon at bounding box center [192, 328] width 5 height 5
click at [193, 328] on icon at bounding box center [194, 328] width 2 height 4
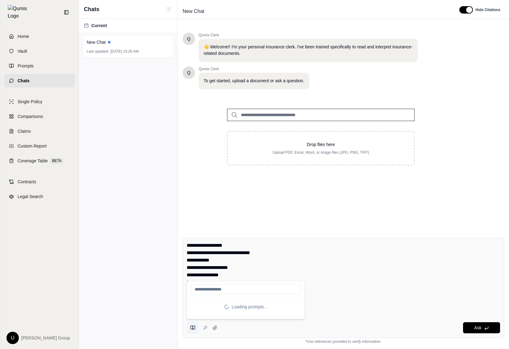
click at [193, 328] on icon at bounding box center [194, 328] width 2 height 4
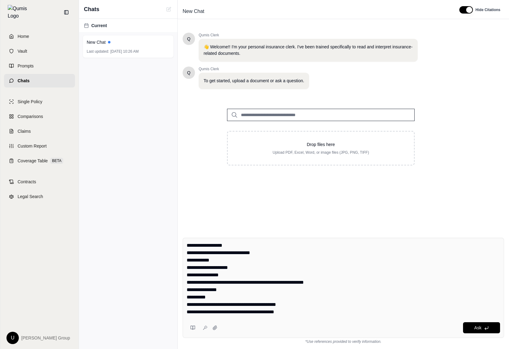
click at [385, 290] on textarea "**********" at bounding box center [343, 279] width 313 height 74
click at [54, 61] on link "Prompts" at bounding box center [39, 66] width 71 height 14
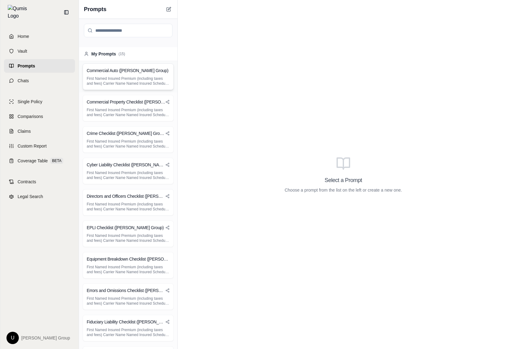
click at [149, 83] on p "First Named Insured Premium (including taxes and fees) Carrier Name Named Insur…" at bounding box center [128, 81] width 83 height 10
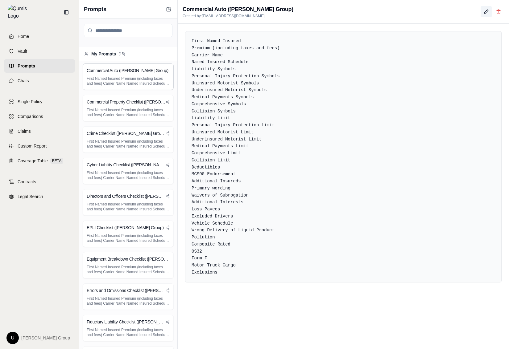
click at [488, 12] on icon at bounding box center [486, 11] width 5 height 5
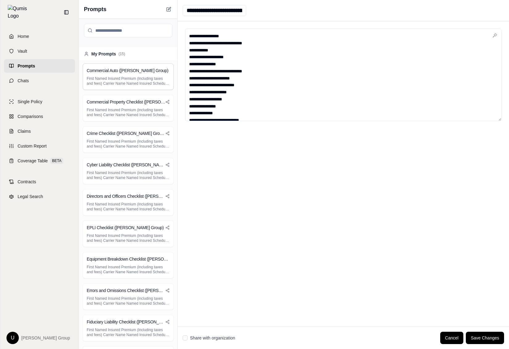
click at [210, 337] on label "Share with organization" at bounding box center [212, 338] width 45 height 6
click at [188, 337] on button "Share with organization" at bounding box center [185, 338] width 5 height 5
click at [489, 338] on button "Save Changes" at bounding box center [485, 338] width 38 height 12
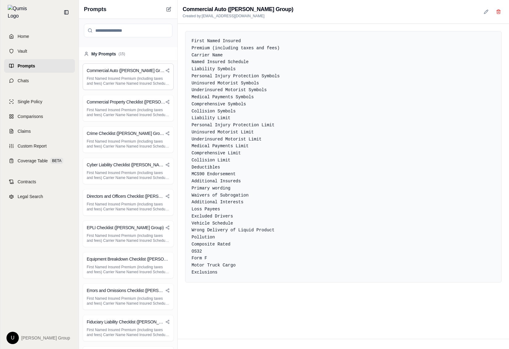
click at [479, 315] on div "First Named Insured Premium (including taxes and fees) Carrier Name Named Insur…" at bounding box center [343, 182] width 331 height 316
click at [171, 10] on icon at bounding box center [168, 9] width 5 height 5
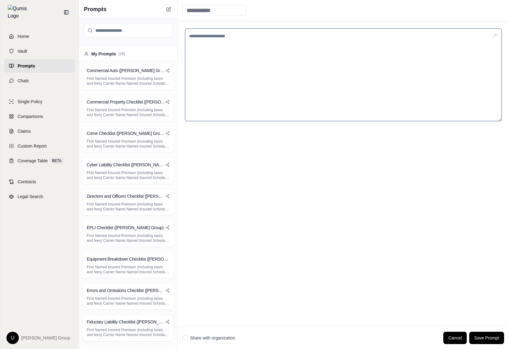
click at [266, 71] on textarea at bounding box center [343, 75] width 316 height 93
click at [197, 342] on div "Share with organization Cancel Save Prompt" at bounding box center [343, 338] width 321 height 12
click at [198, 340] on label "Share with organization" at bounding box center [212, 338] width 45 height 6
click at [188, 340] on button "Share with organization" at bounding box center [185, 338] width 5 height 5
click at [232, 226] on div at bounding box center [343, 174] width 331 height 306
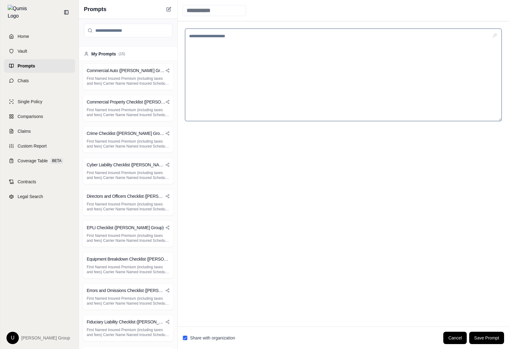
click at [238, 97] on textarea at bounding box center [343, 75] width 316 height 93
click at [251, 168] on div at bounding box center [343, 174] width 331 height 306
click at [122, 108] on p "First Named Insured Premium (including taxes and fees) Carrier Name Named Insur…" at bounding box center [128, 113] width 83 height 10
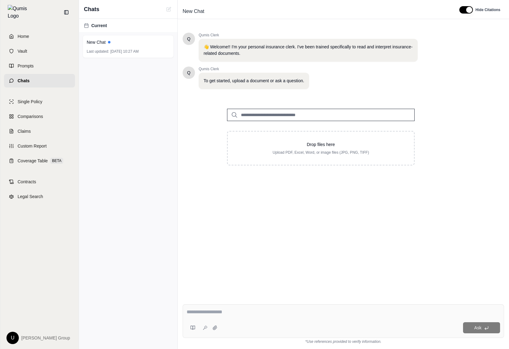
click at [32, 77] on link "Chats" at bounding box center [39, 81] width 71 height 14
click at [42, 65] on link "Prompts" at bounding box center [39, 66] width 71 height 14
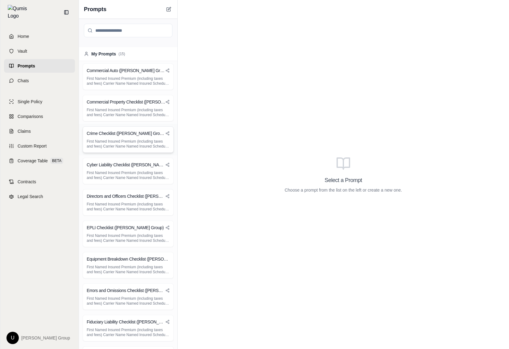
click at [128, 145] on p "First Named Insured Premium (including taxes and fees) Carrier Name Named Insur…" at bounding box center [128, 144] width 83 height 10
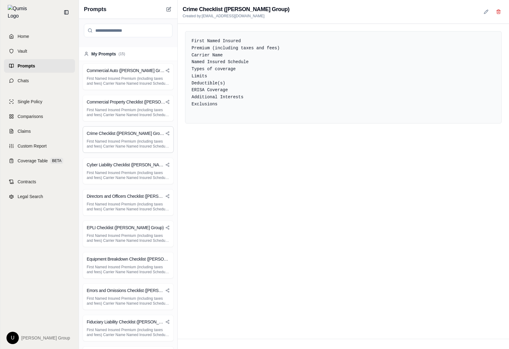
click at [325, 179] on div "First Named Insured Premium (including taxes and fees) Carrier Name Named Insur…" at bounding box center [343, 182] width 331 height 316
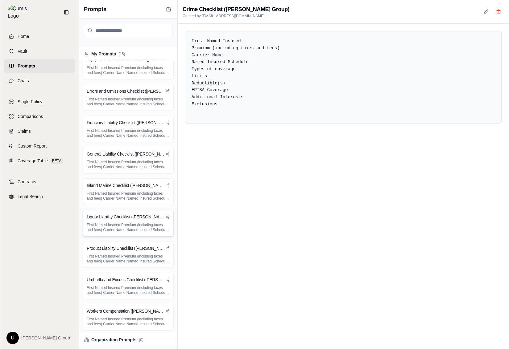
scroll to position [197, 0]
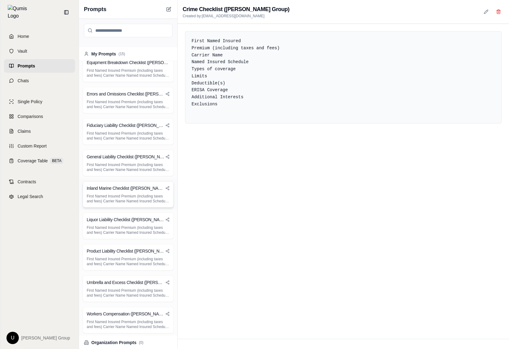
click at [131, 188] on h3 "Inland Marine Checklist ([PERSON_NAME] Group)" at bounding box center [126, 188] width 79 height 6
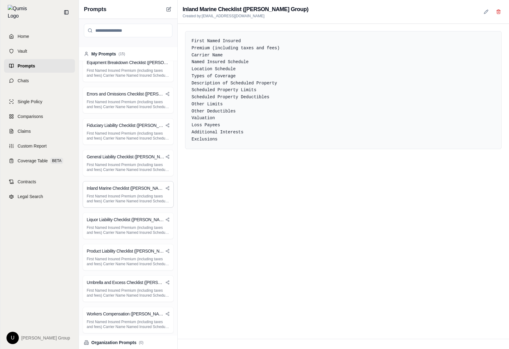
scroll to position [0, 0]
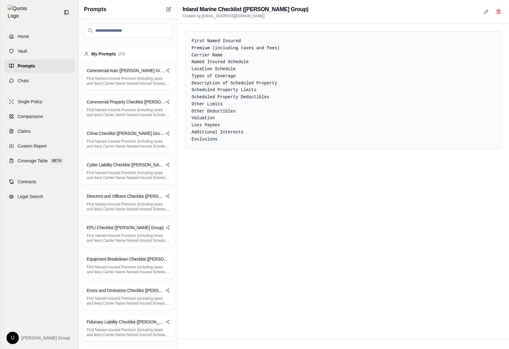
click at [144, 59] on div "My Prompts ( 15 )" at bounding box center [128, 54] width 98 height 14
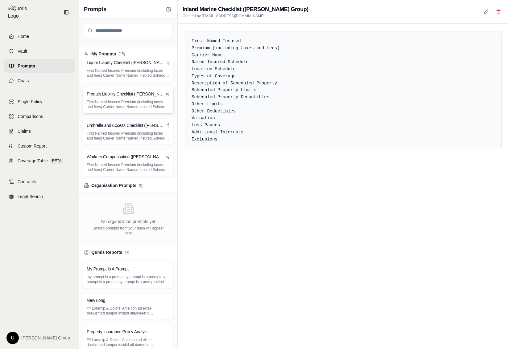
scroll to position [385, 0]
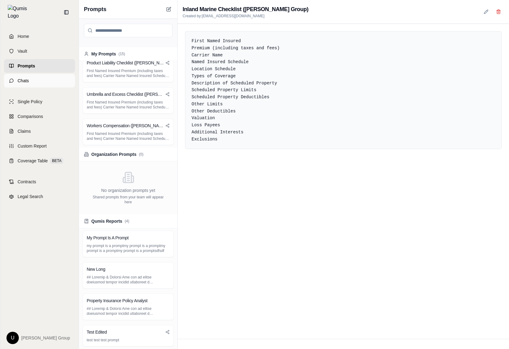
click at [61, 83] on link "Chats" at bounding box center [39, 81] width 71 height 14
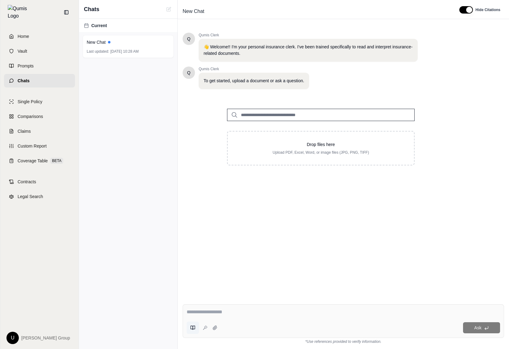
click at [189, 329] on button at bounding box center [193, 328] width 12 height 12
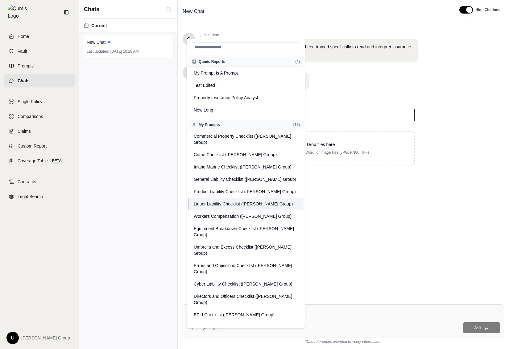
click at [293, 198] on button "Liquor Liability Checklist ([PERSON_NAME] Group)" at bounding box center [245, 204] width 115 height 12
type textarea "**********"
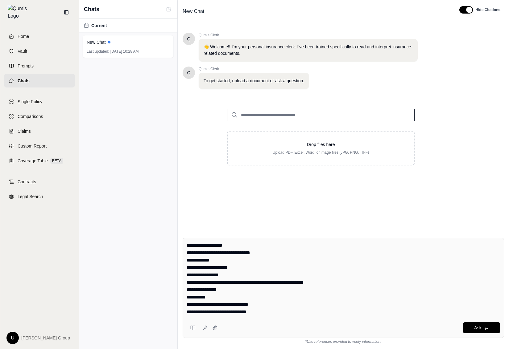
click at [325, 289] on textarea "**********" at bounding box center [343, 279] width 313 height 74
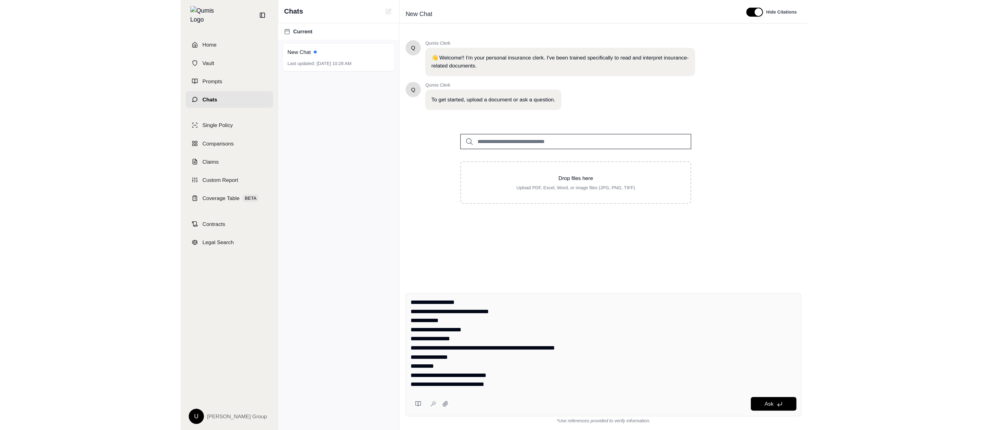
scroll to position [52, 0]
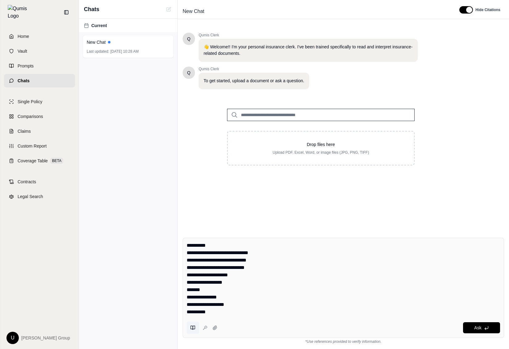
click at [192, 327] on icon at bounding box center [192, 328] width 5 height 5
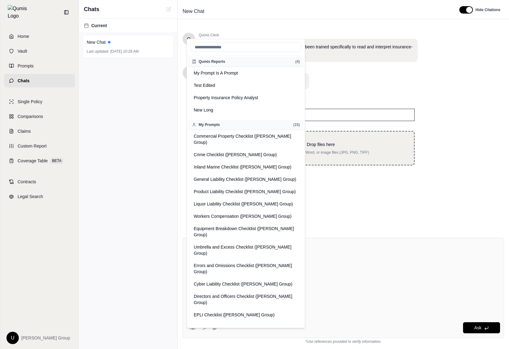
click at [373, 152] on p "Upload PDF, Excel, Word, or image files (JPG, PNG, TIFF)" at bounding box center [321, 152] width 167 height 5
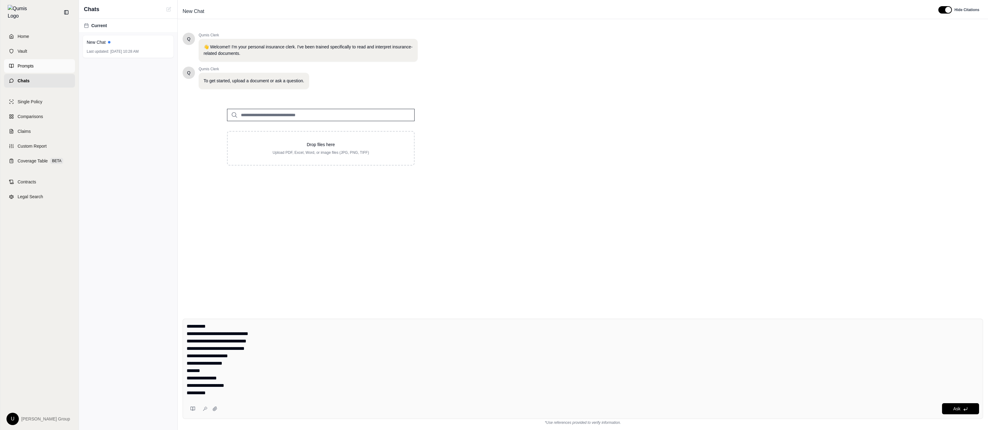
click at [51, 61] on link "Prompts" at bounding box center [39, 66] width 71 height 14
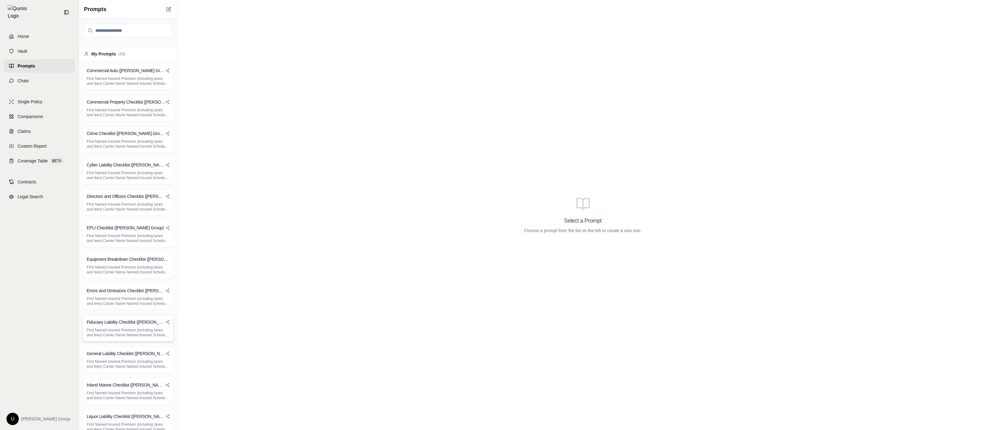
scroll to position [304, 0]
